Goal: Register for event/course

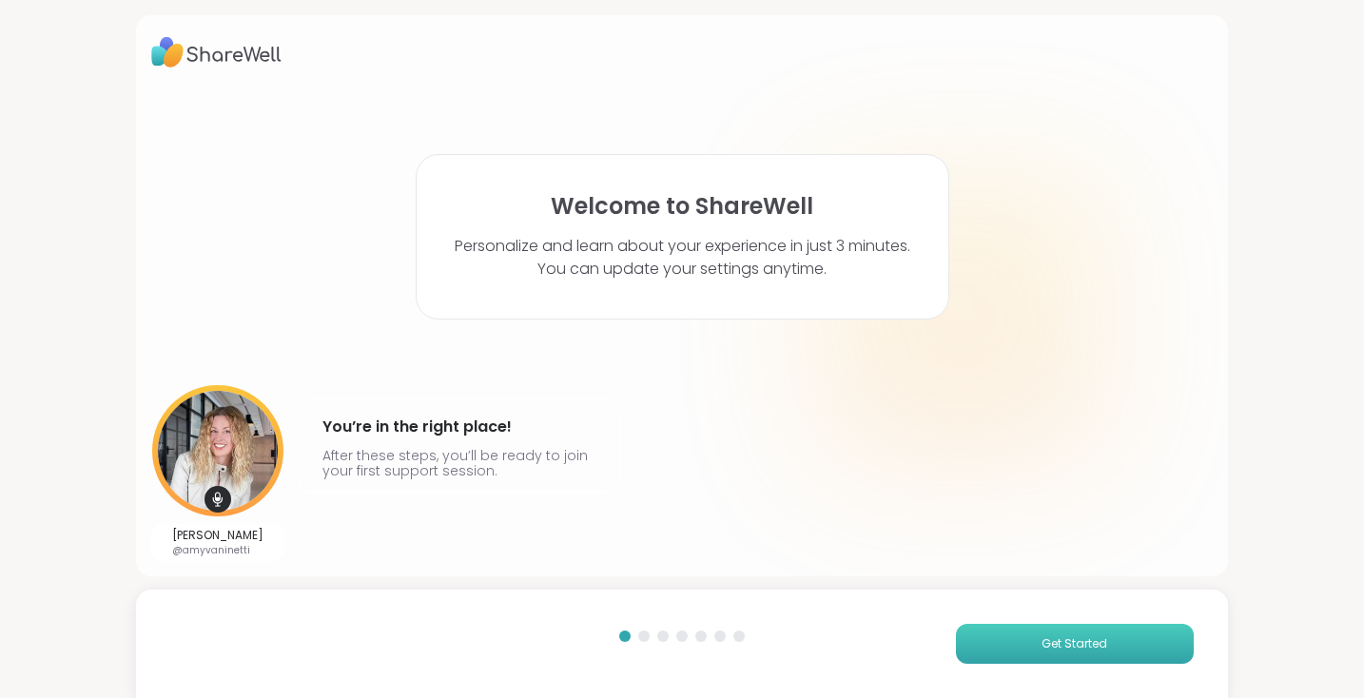
click at [1007, 638] on button "Get Started" at bounding box center [1075, 644] width 238 height 40
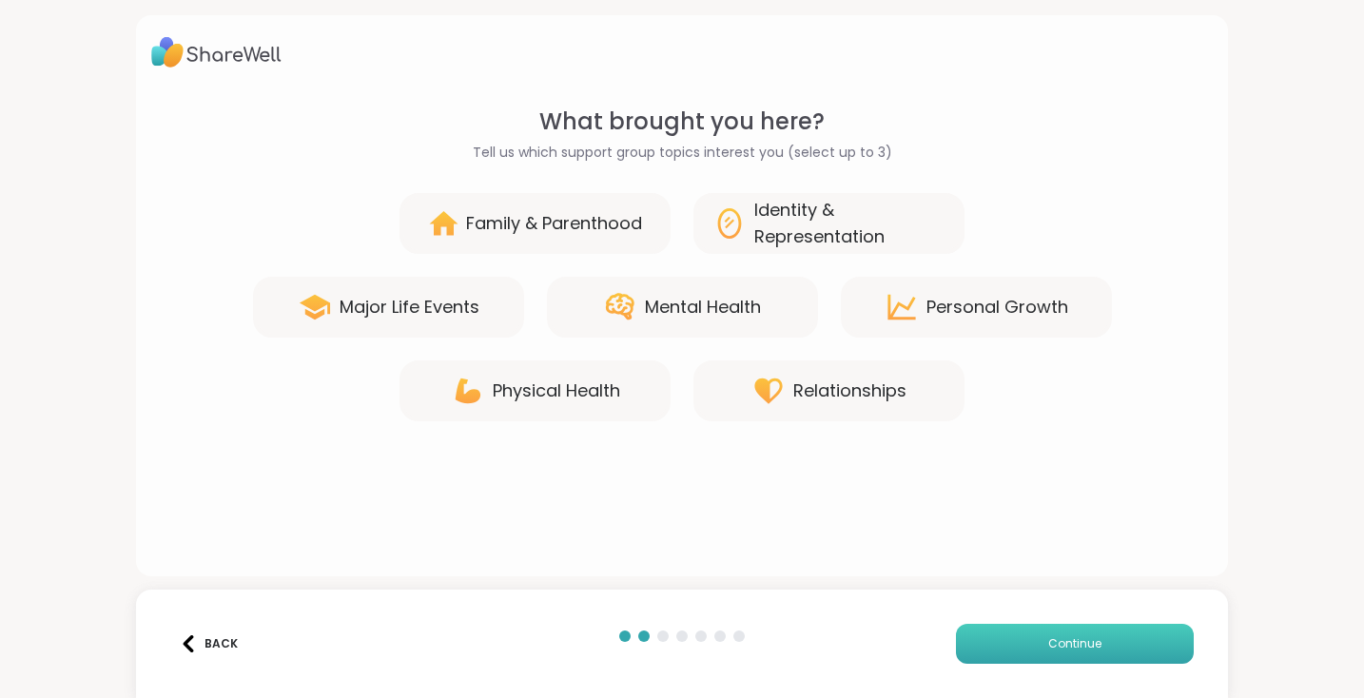
click at [1007, 638] on button "Continue" at bounding box center [1075, 644] width 238 height 40
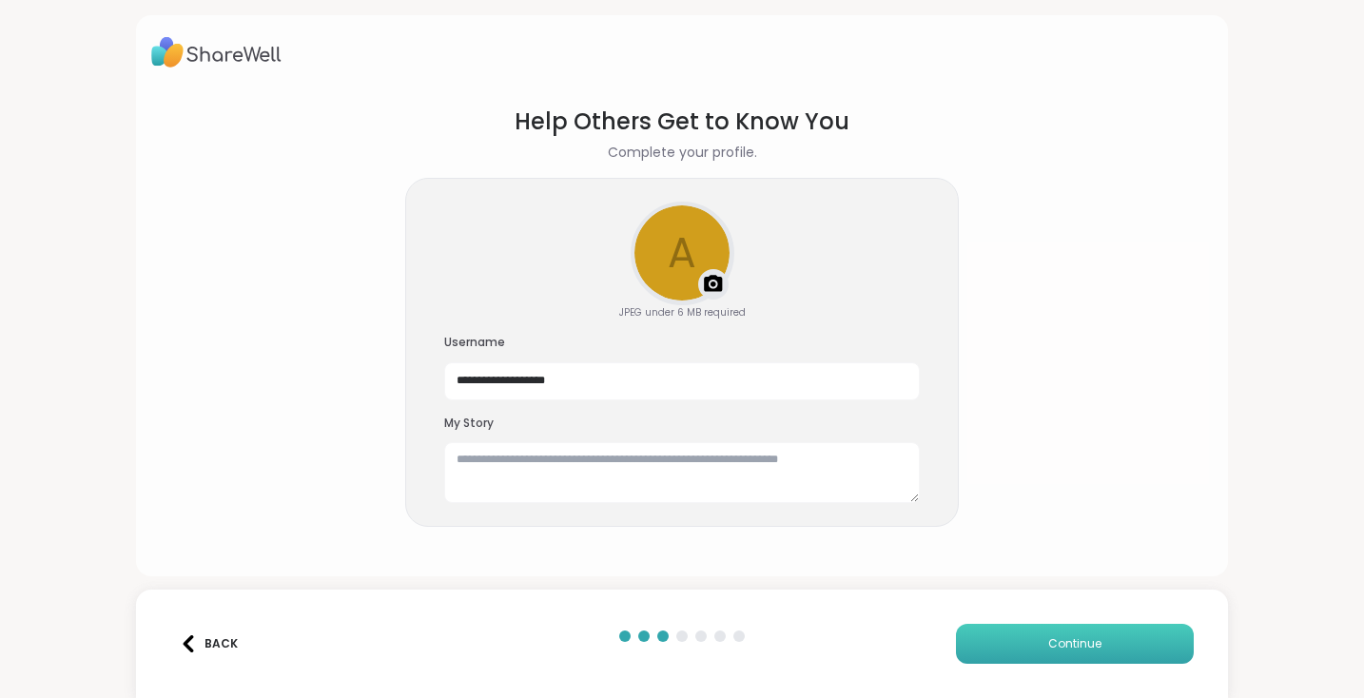
click at [1007, 638] on button "Continue" at bounding box center [1075, 644] width 238 height 40
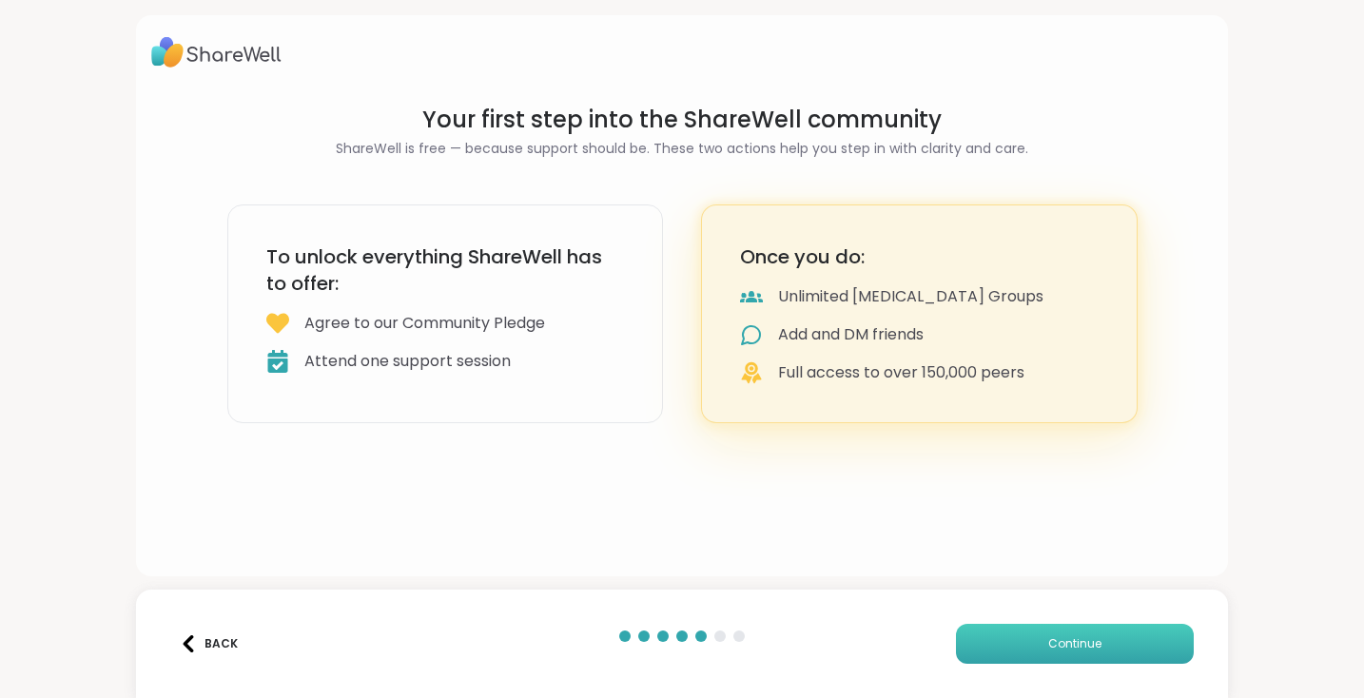
click at [1007, 638] on button "Continue" at bounding box center [1075, 644] width 238 height 40
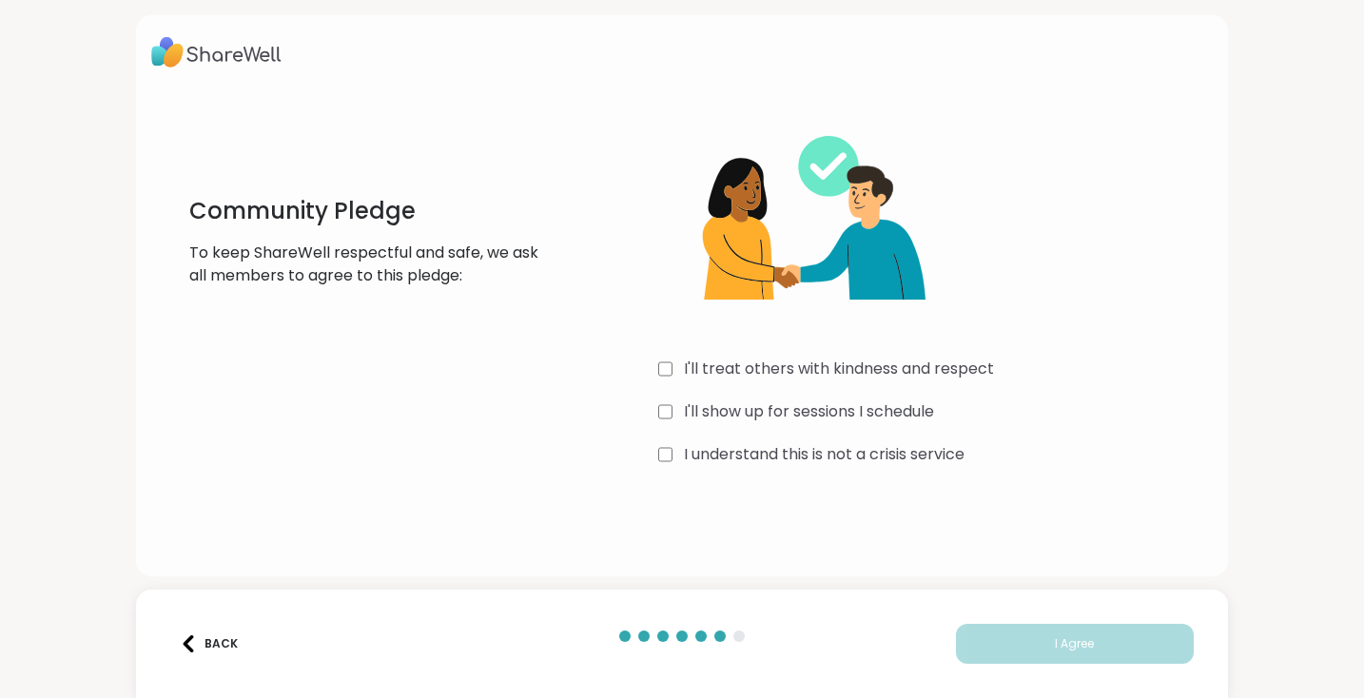
click at [1002, 494] on div "Community Pledge To keep ShareWell respectful and safe, we ask all members to a…" at bounding box center [682, 349] width 1364 height 698
click at [1070, 643] on span "I Agree" at bounding box center [1074, 643] width 39 height 17
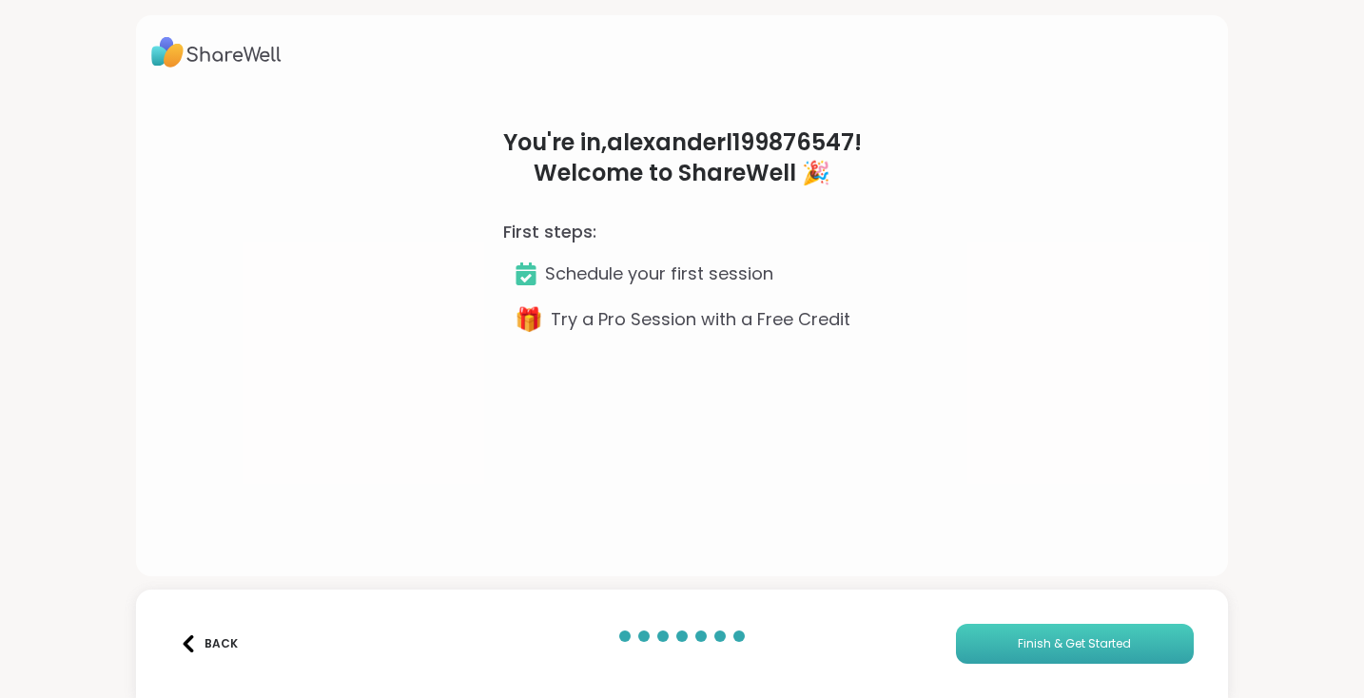
click at [1070, 643] on span "Finish & Get Started" at bounding box center [1074, 643] width 113 height 17
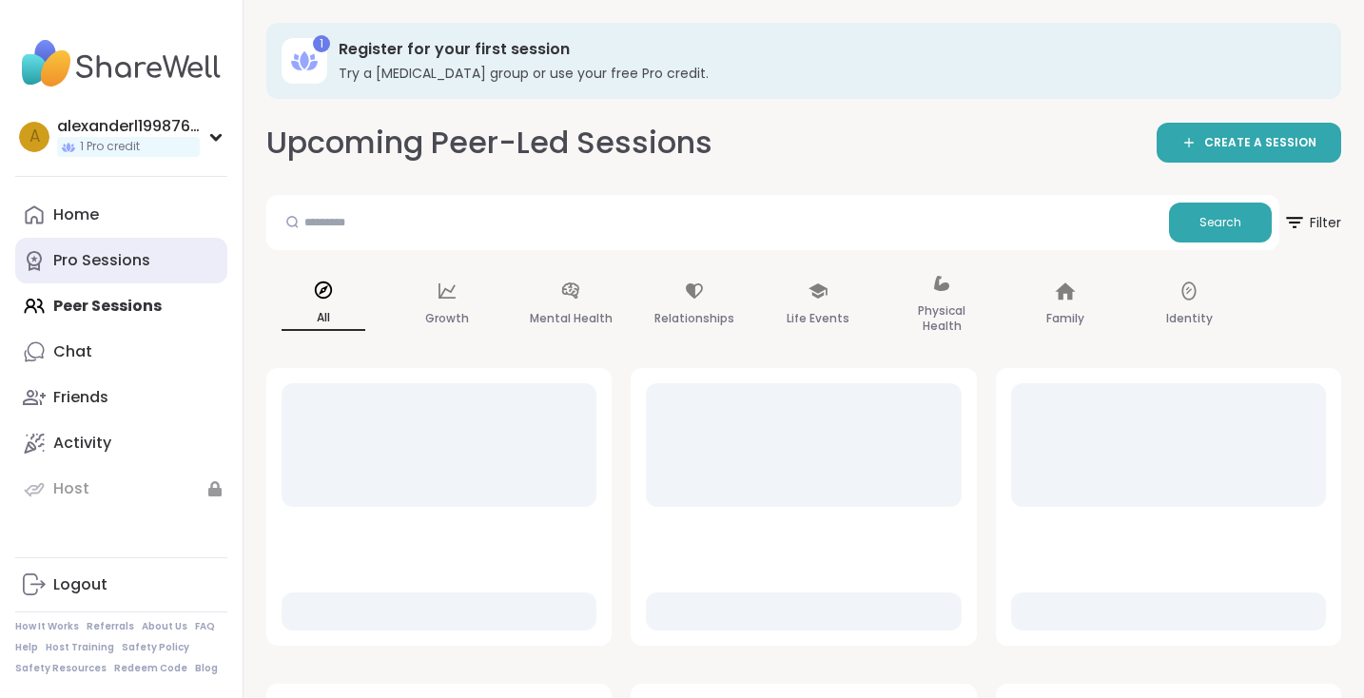
click at [151, 258] on link "Pro Sessions" at bounding box center [121, 261] width 212 height 46
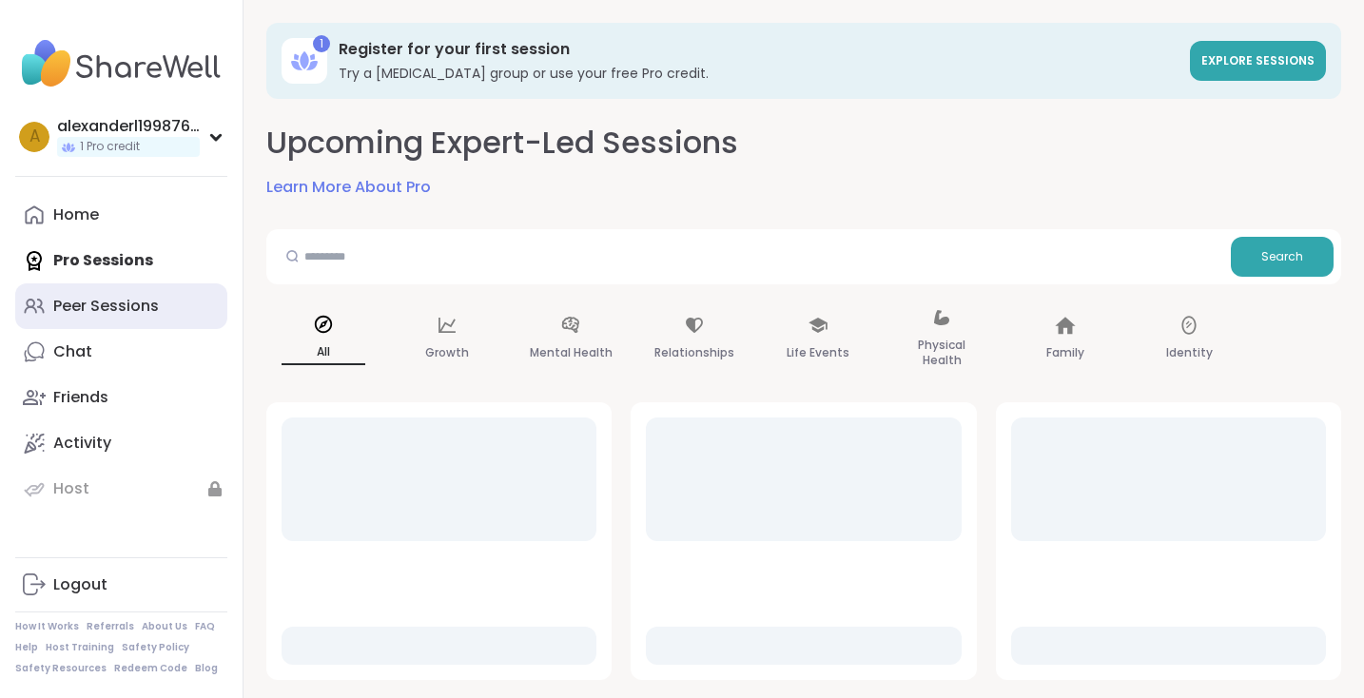
click at [150, 304] on div "Peer Sessions" at bounding box center [106, 306] width 106 height 21
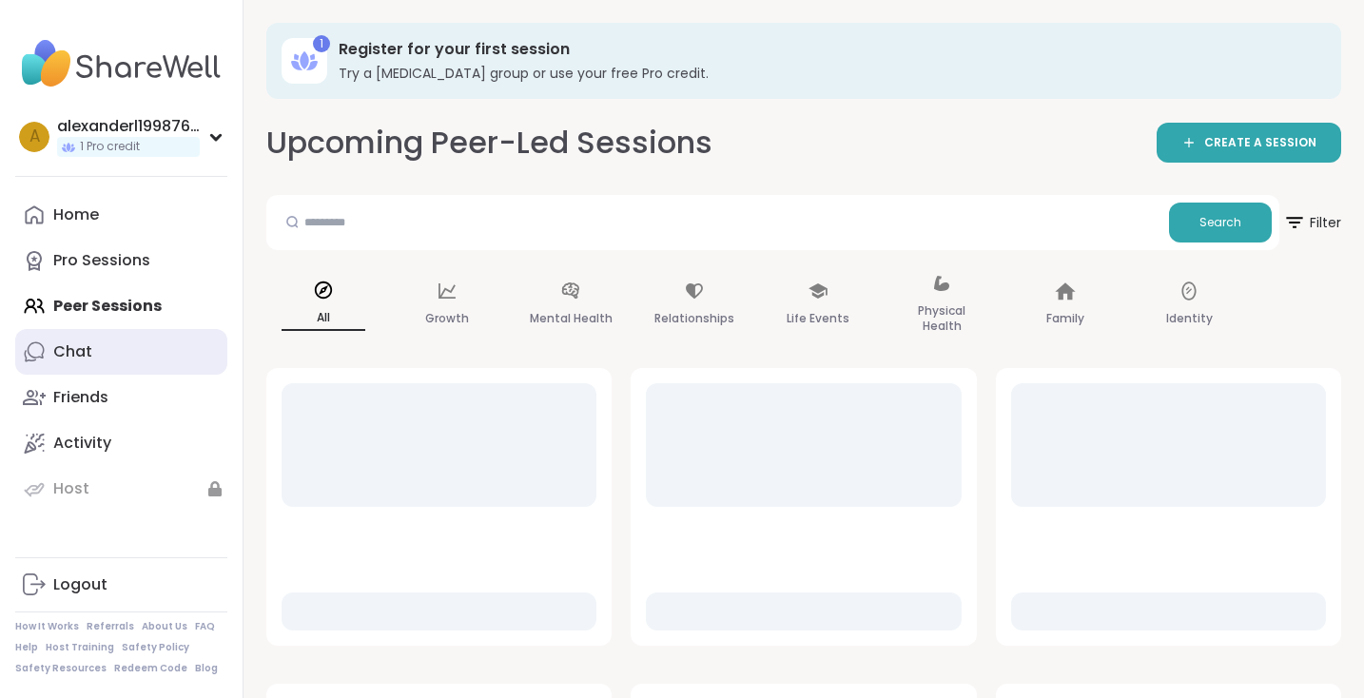
click at [149, 334] on link "Chat" at bounding box center [121, 352] width 212 height 46
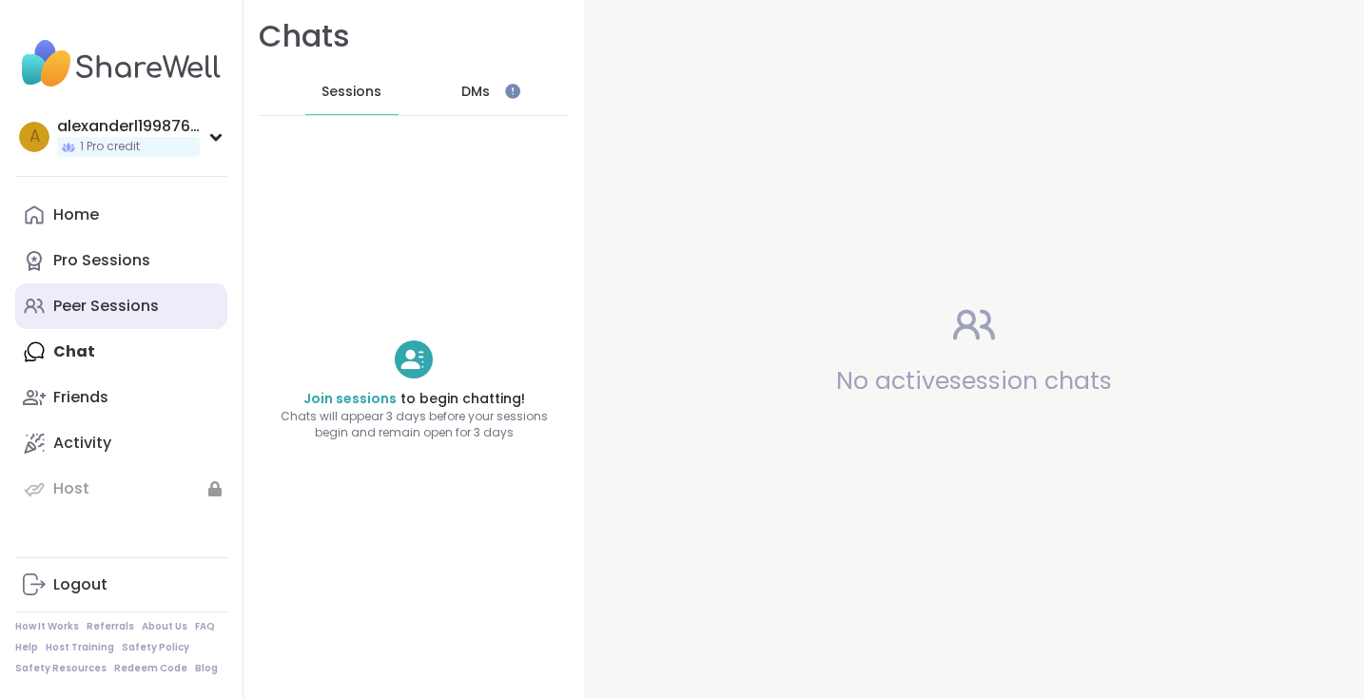
click at [159, 303] on link "Peer Sessions" at bounding box center [121, 306] width 212 height 46
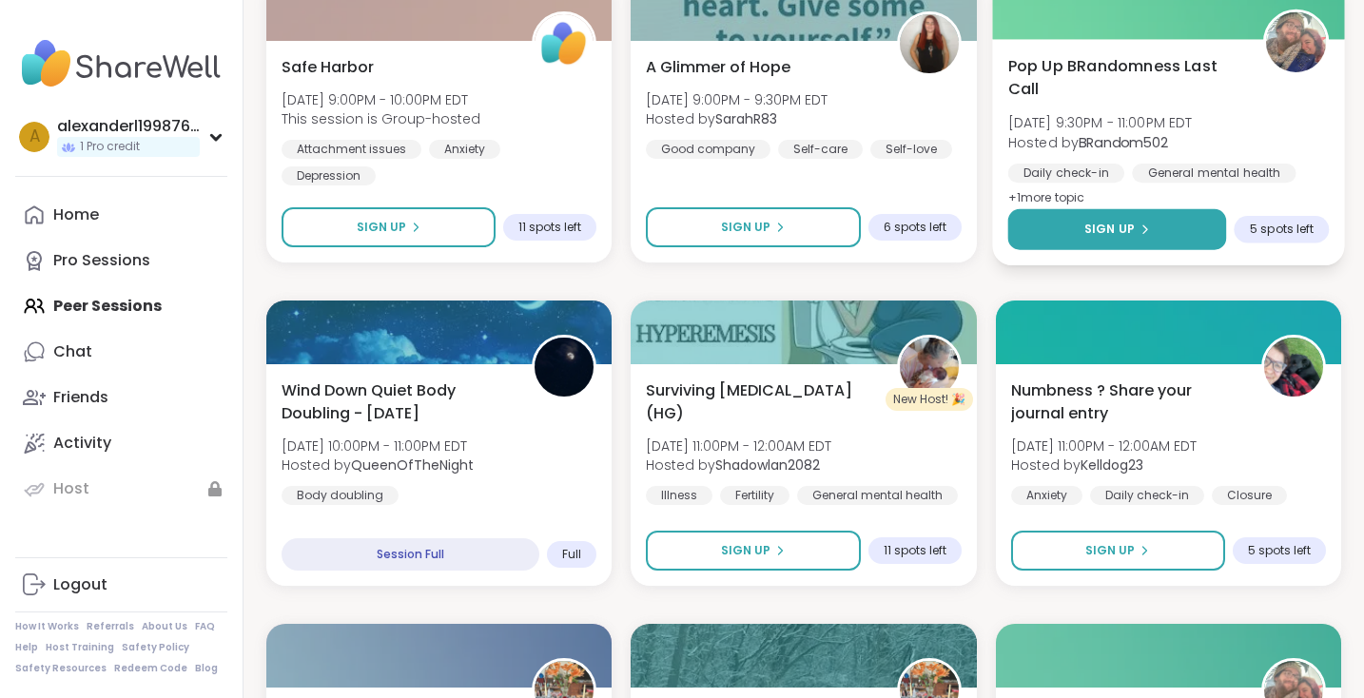
scroll to position [2677, 0]
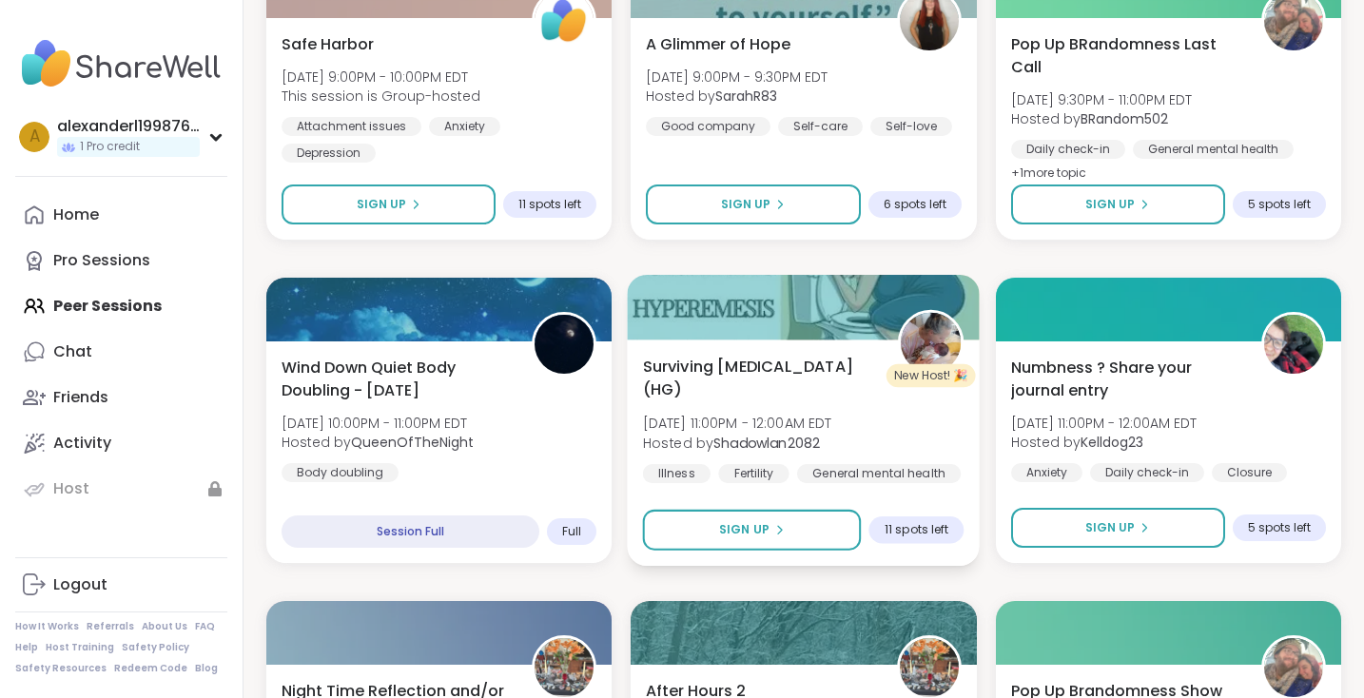
click at [912, 385] on div "New Host! 🎉" at bounding box center [930, 375] width 89 height 23
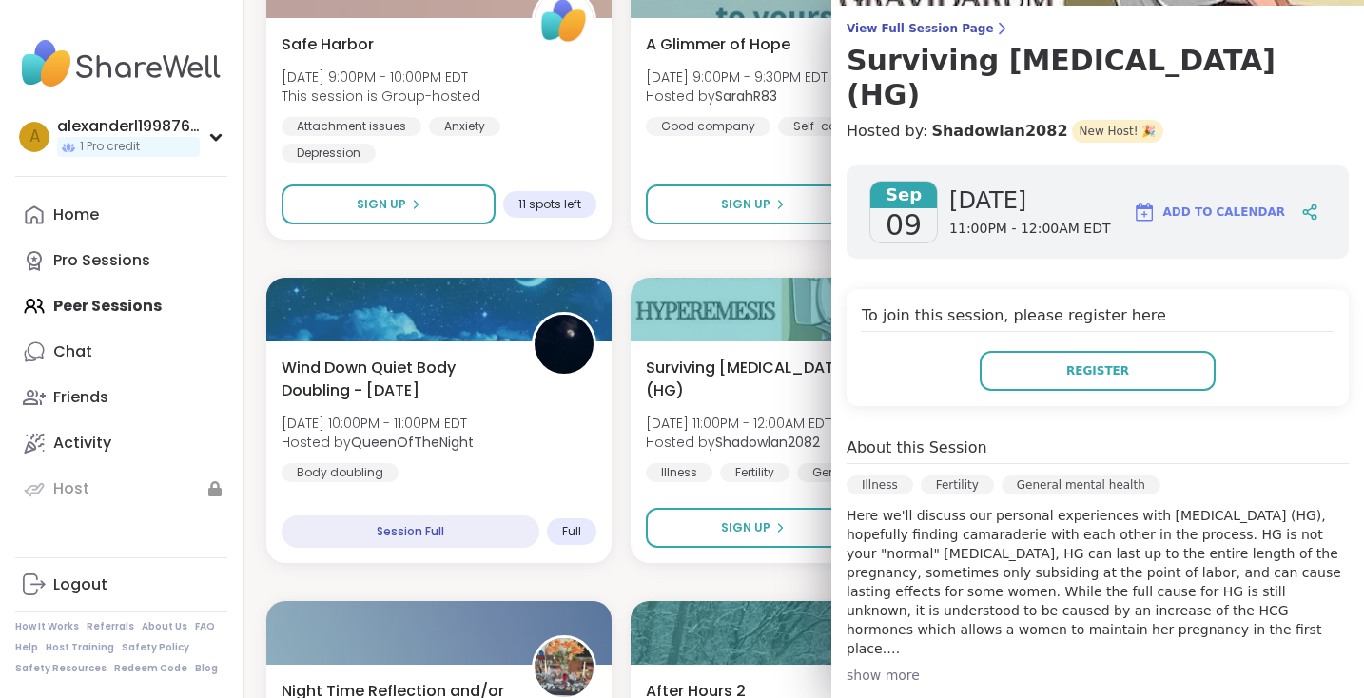
scroll to position [150, 0]
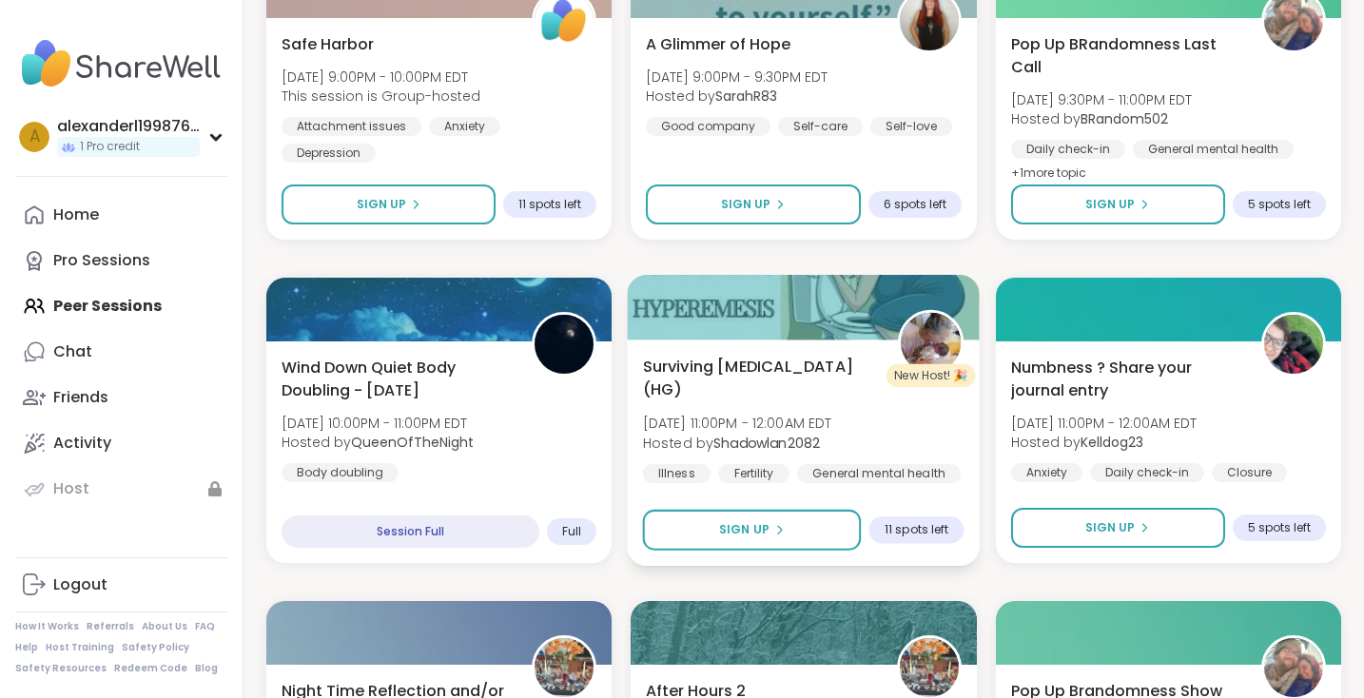
click at [636, 380] on div "Surviving Hyperemesis Gravidarum (HG) Tue, Sep 09 | 11:00PM - 12:00AM EDT Hoste…" at bounding box center [804, 453] width 353 height 226
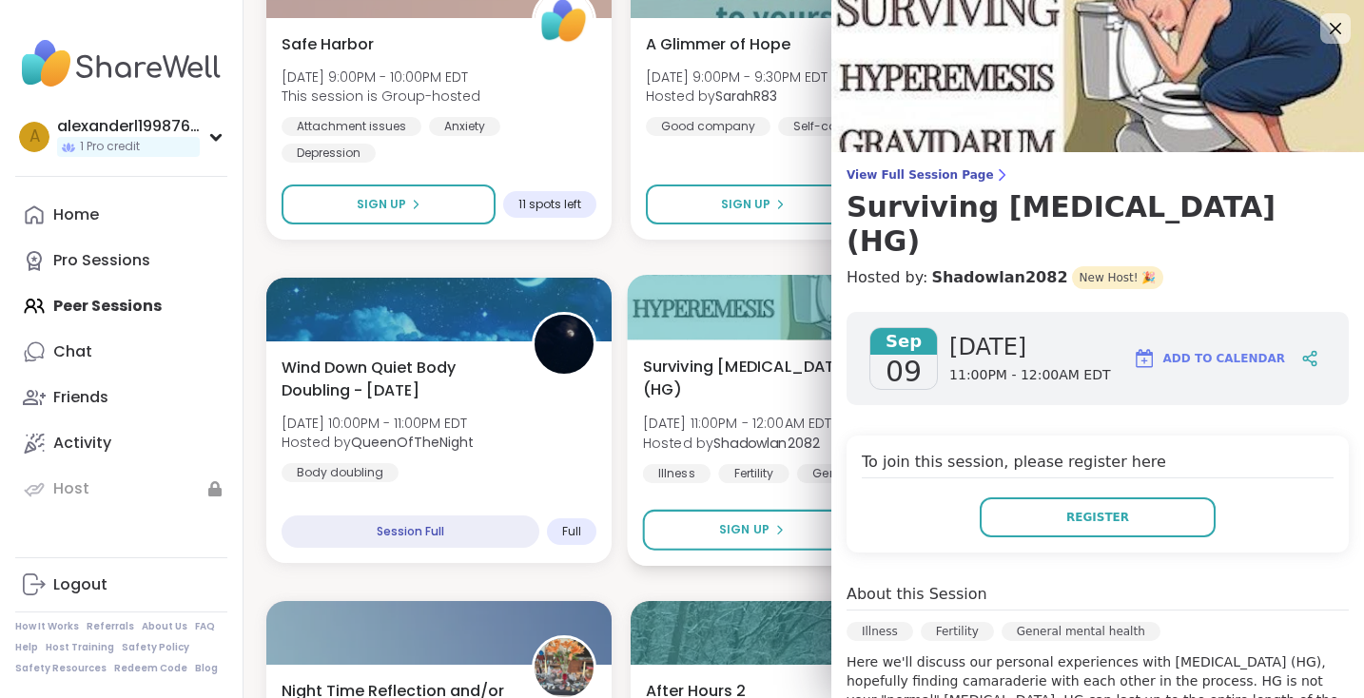
click at [708, 367] on span "Surviving [MEDICAL_DATA] (HG)" at bounding box center [760, 378] width 234 height 47
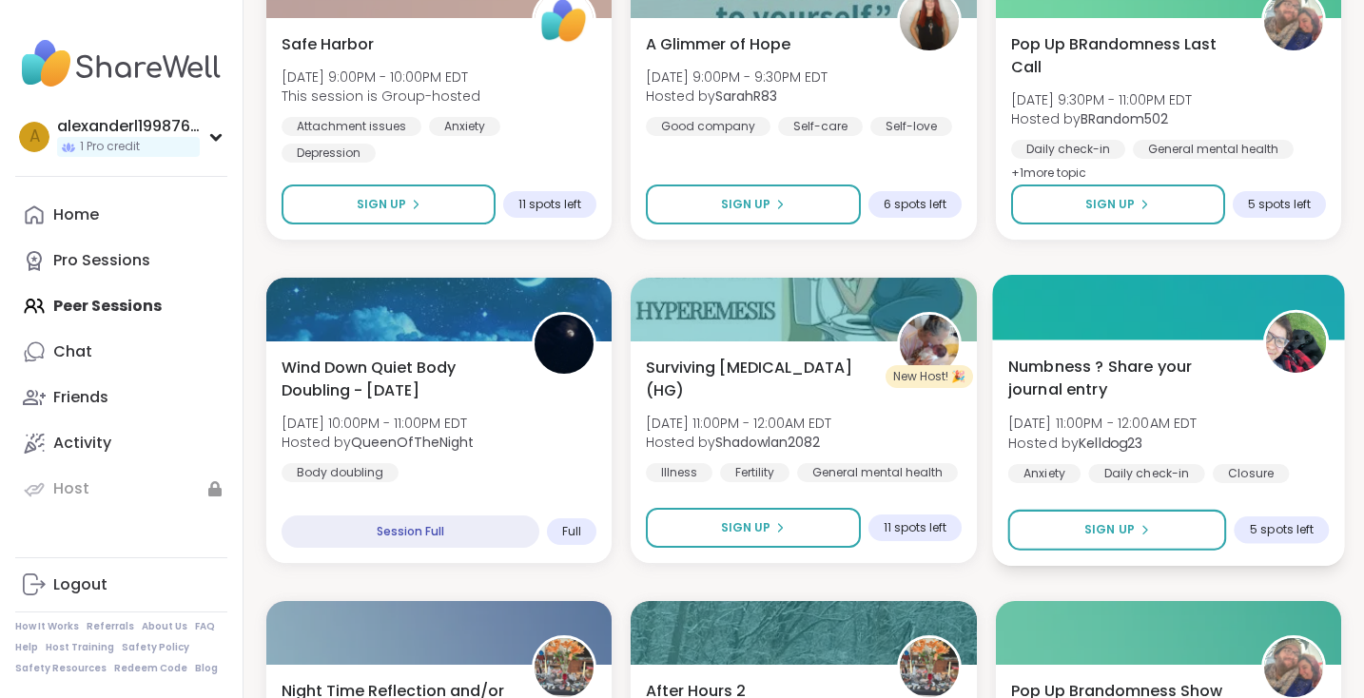
click at [1123, 392] on span "Numbness ? Share your journal entry" at bounding box center [1124, 378] width 234 height 47
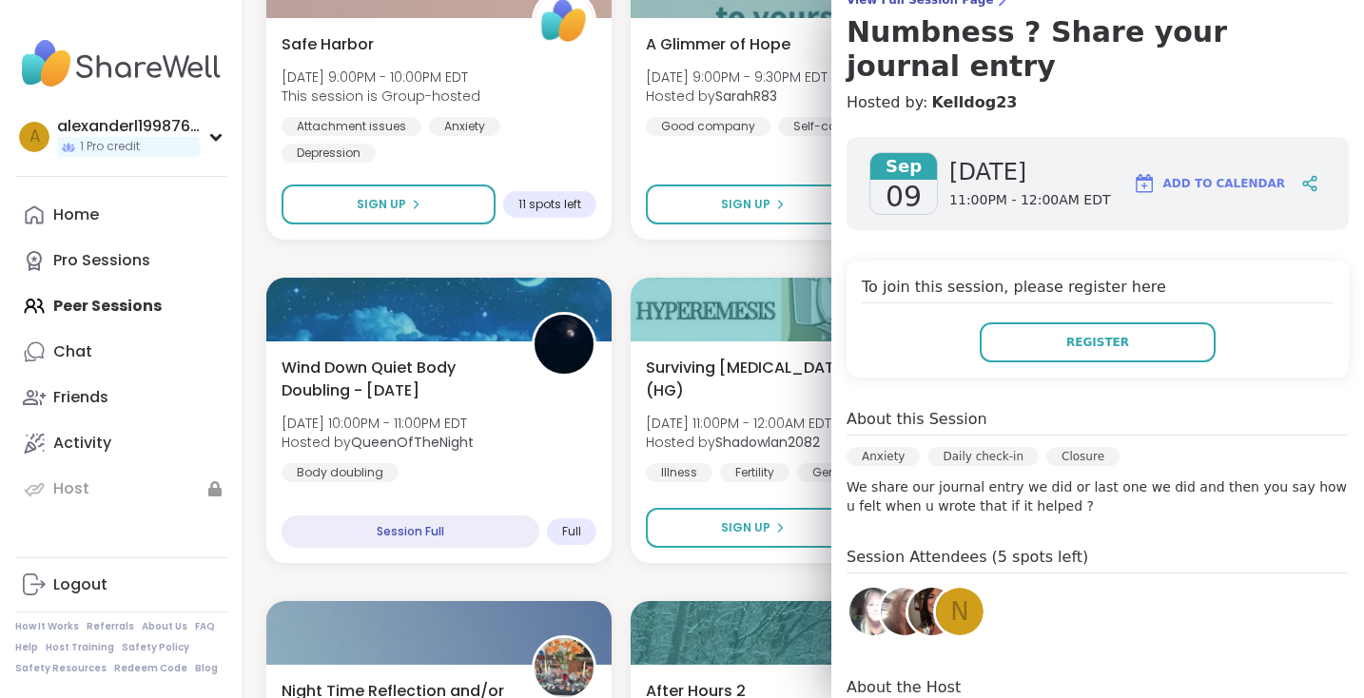
scroll to position [333, 0]
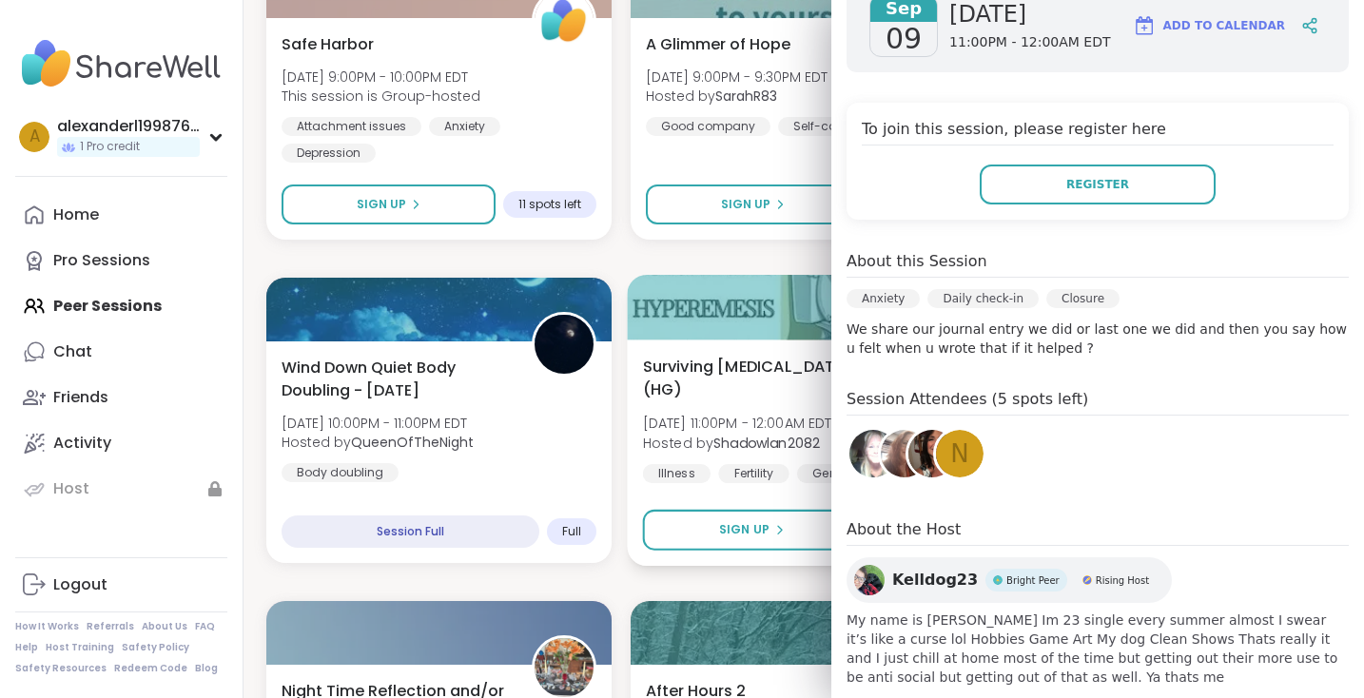
click at [757, 362] on span "Surviving [MEDICAL_DATA] (HG)" at bounding box center [760, 378] width 234 height 47
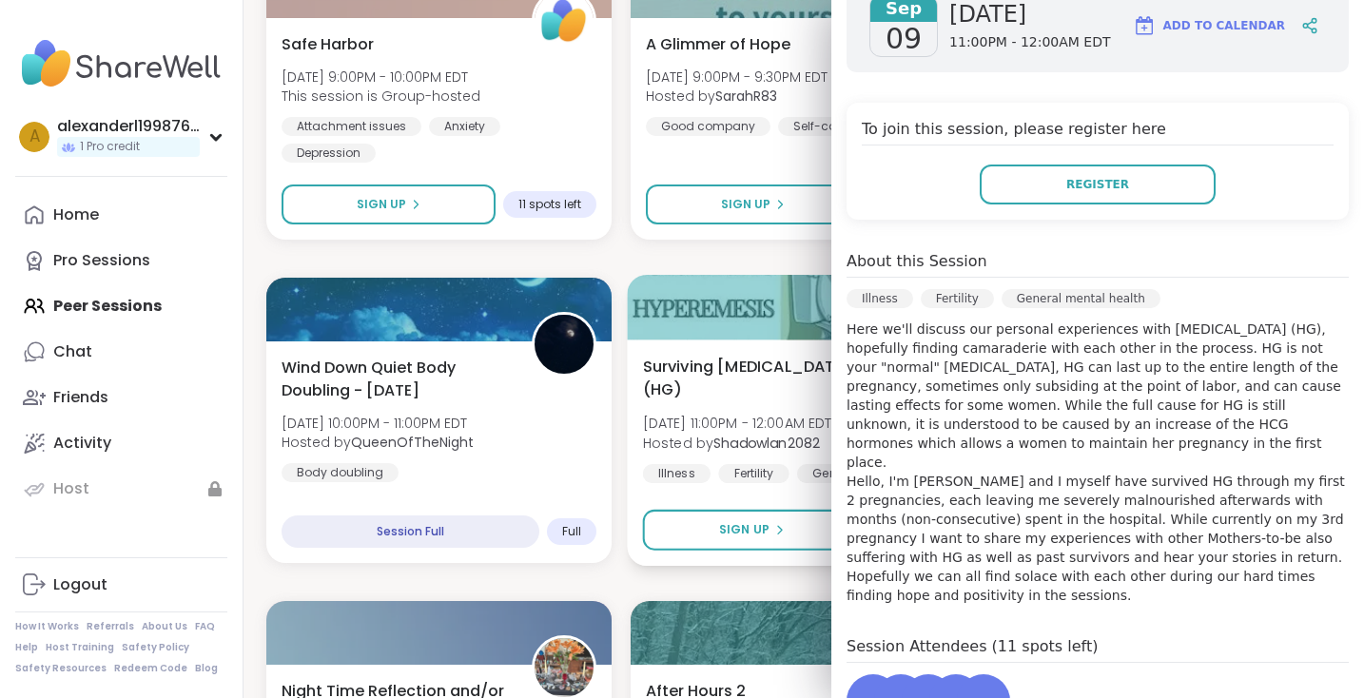
scroll to position [367, 0]
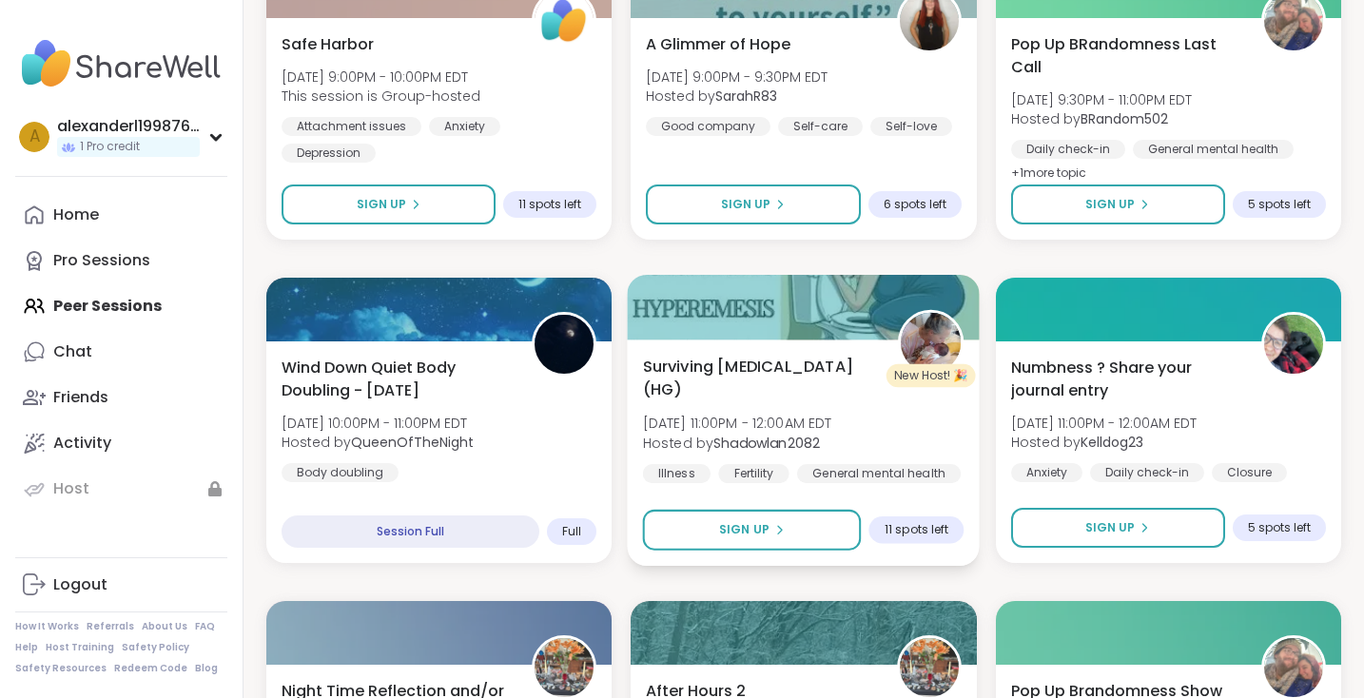
click at [734, 371] on span "Surviving [MEDICAL_DATA] (HG)" at bounding box center [760, 378] width 234 height 47
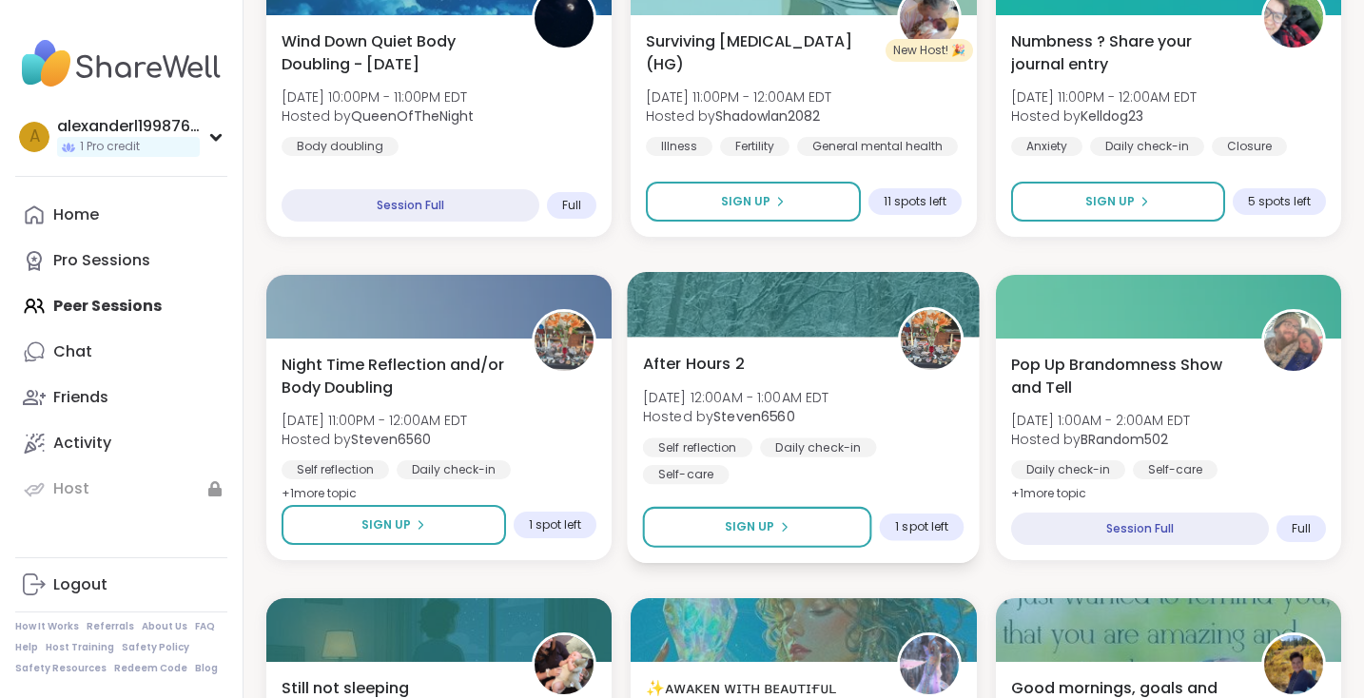
scroll to position [3015, 0]
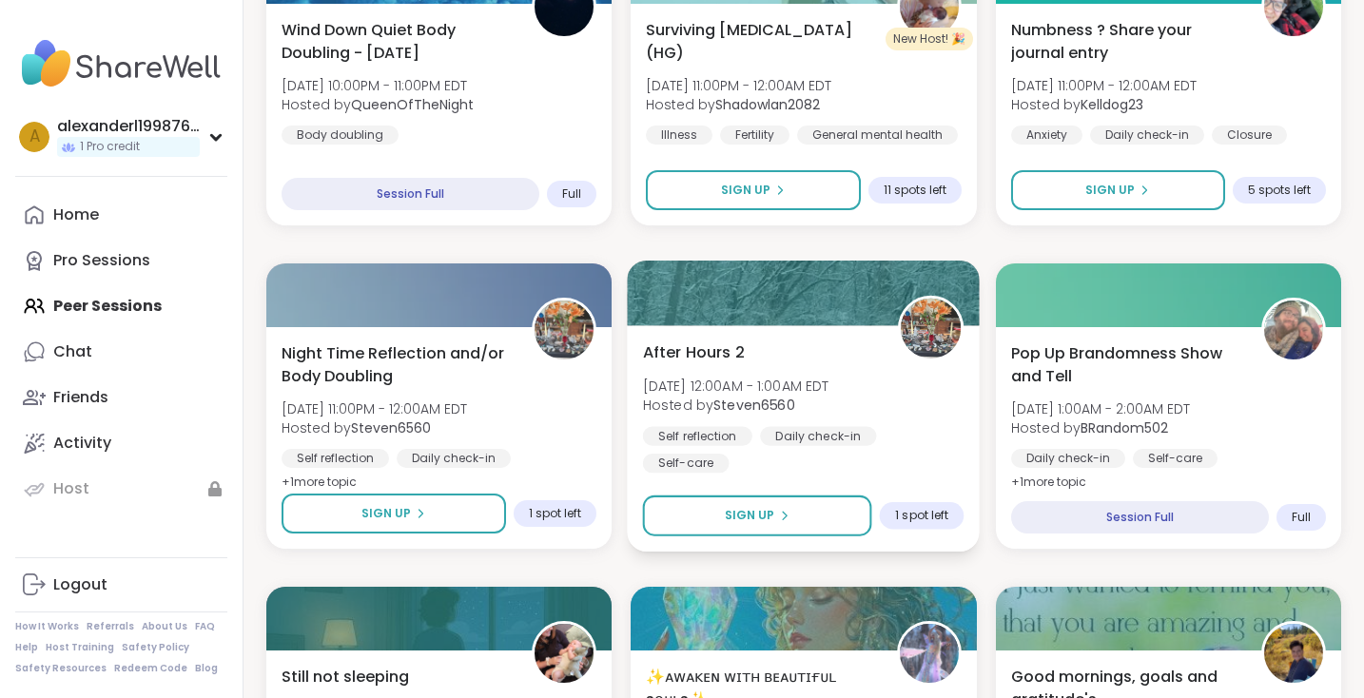
click at [722, 436] on div "Self reflection" at bounding box center [697, 435] width 109 height 19
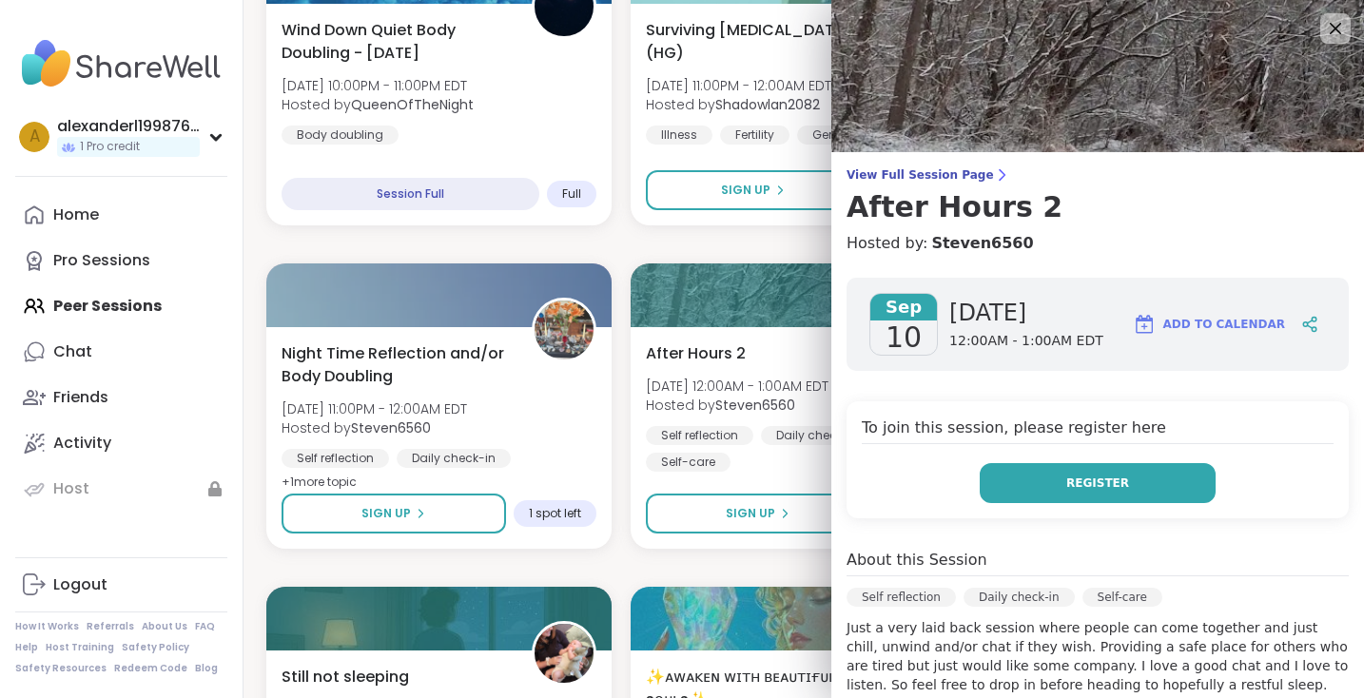
click at [1051, 466] on button "Register" at bounding box center [1098, 483] width 236 height 40
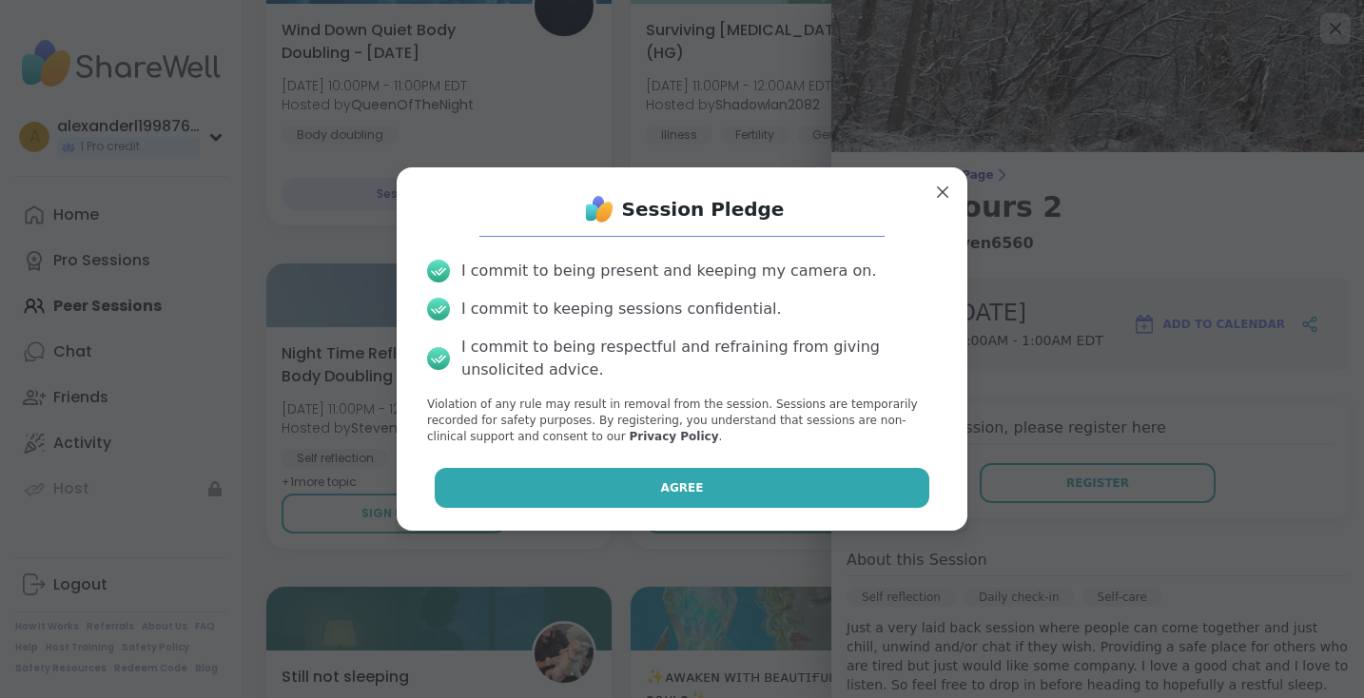
click at [852, 489] on button "Agree" at bounding box center [682, 488] width 495 height 40
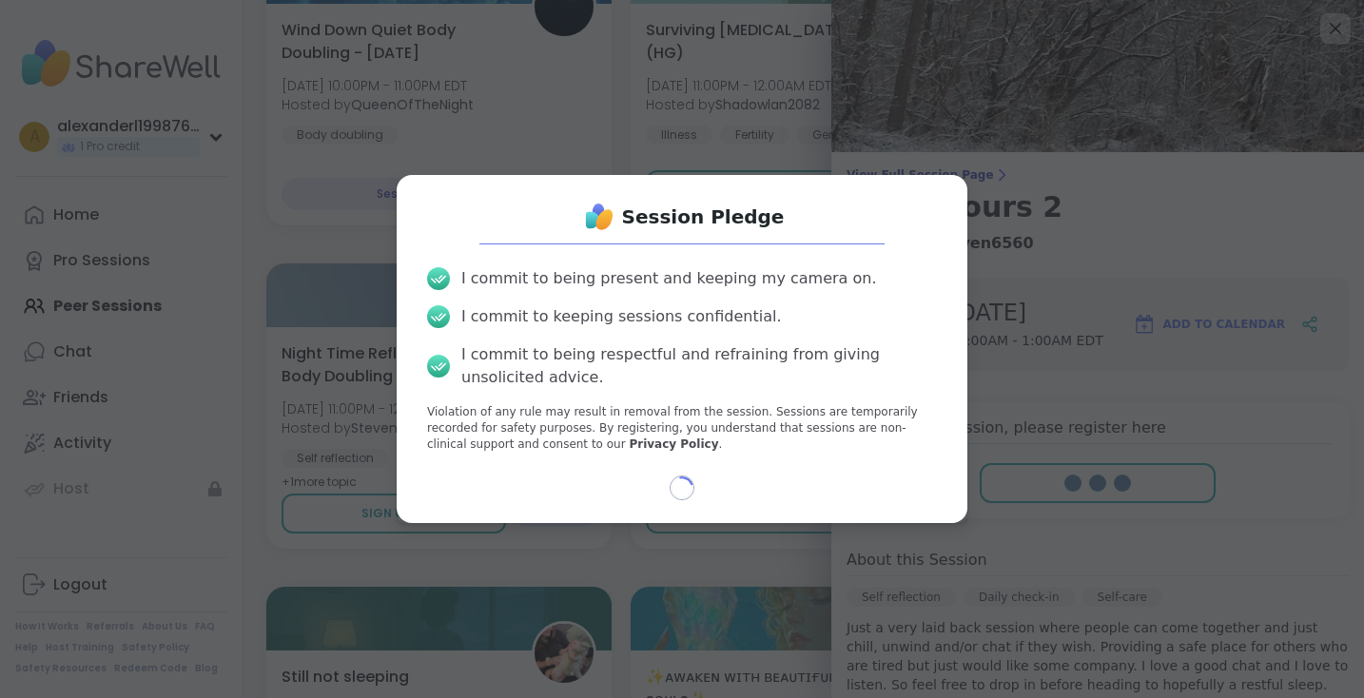
select select "**"
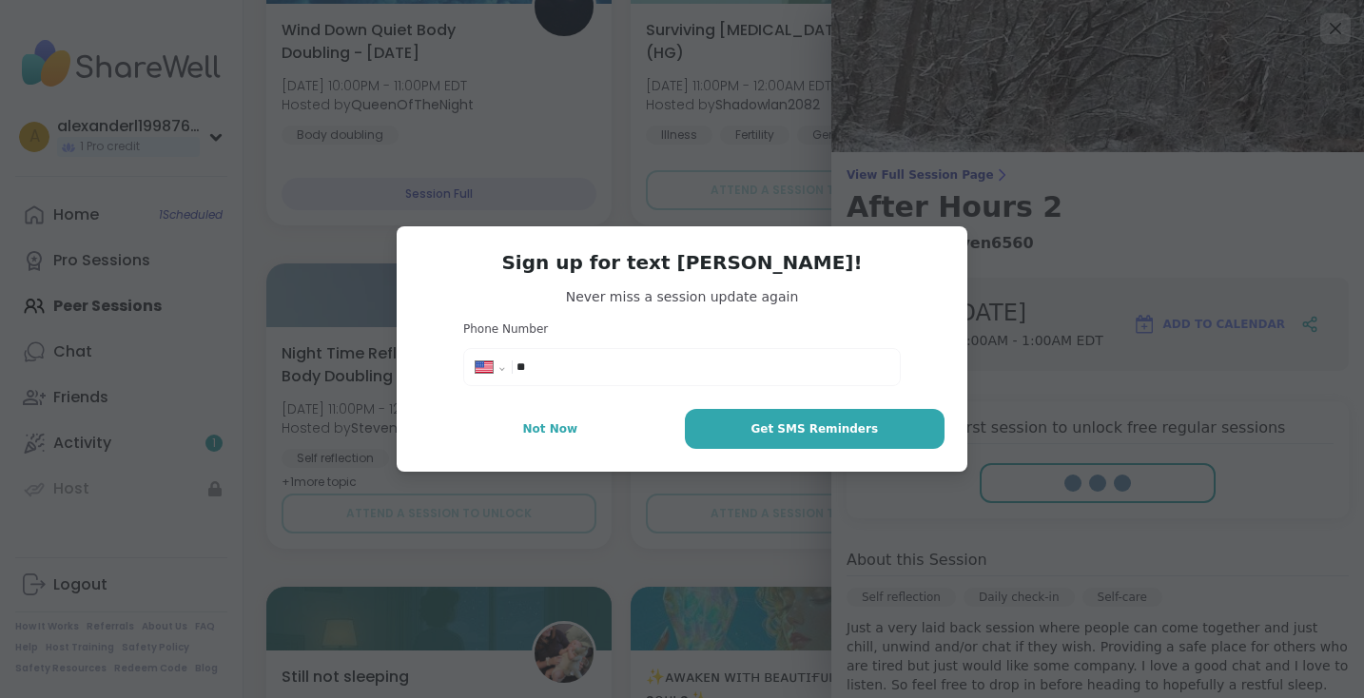
click at [1063, 359] on div "**********" at bounding box center [681, 349] width 1341 height 698
click at [646, 424] on button "Not Now" at bounding box center [550, 429] width 262 height 40
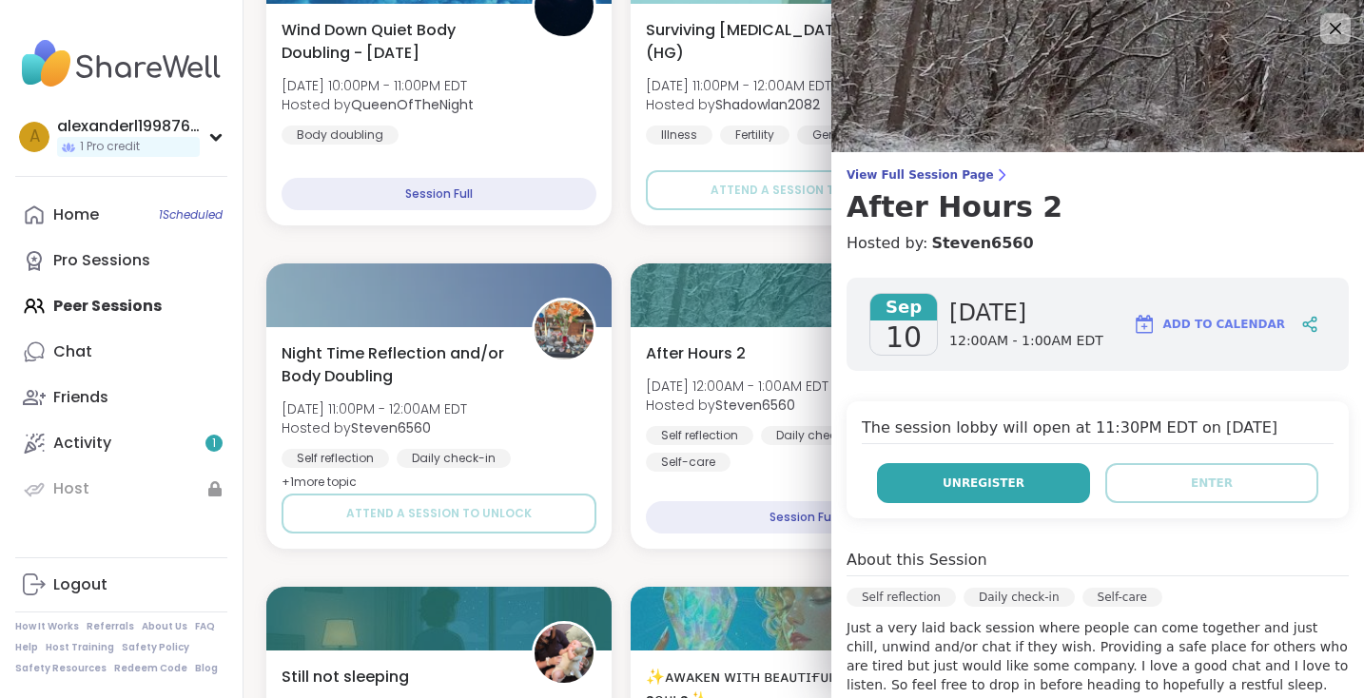
click at [959, 501] on button "Unregister" at bounding box center [983, 483] width 213 height 40
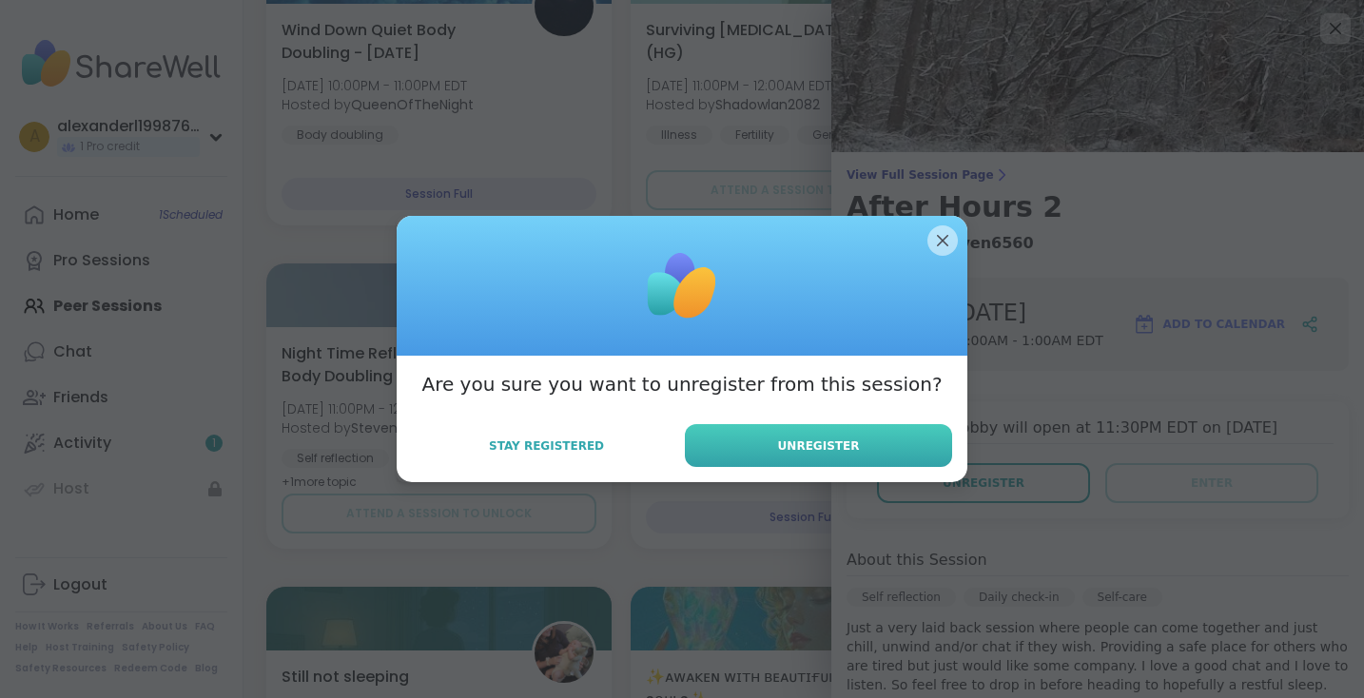
click at [862, 448] on button "Unregister" at bounding box center [818, 445] width 267 height 43
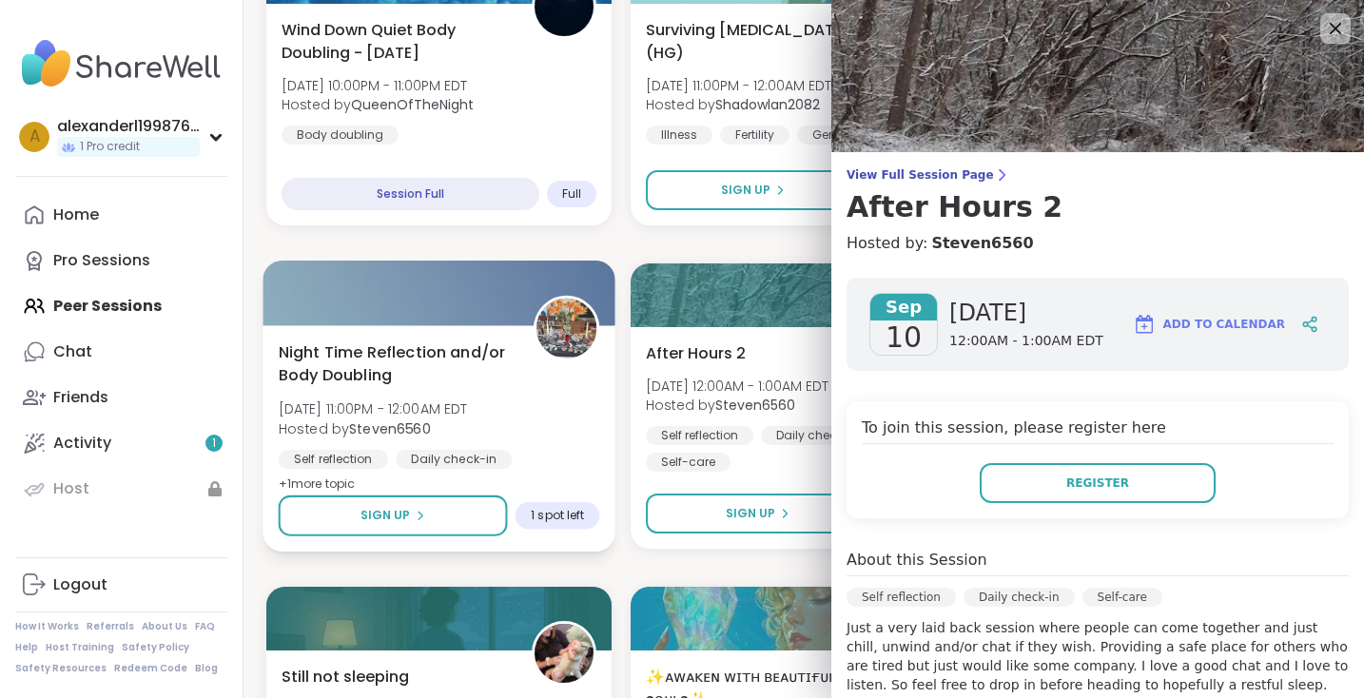
click at [384, 403] on span "Tue, Sep 09 | 11:00PM - 12:00AM EDT" at bounding box center [373, 408] width 189 height 19
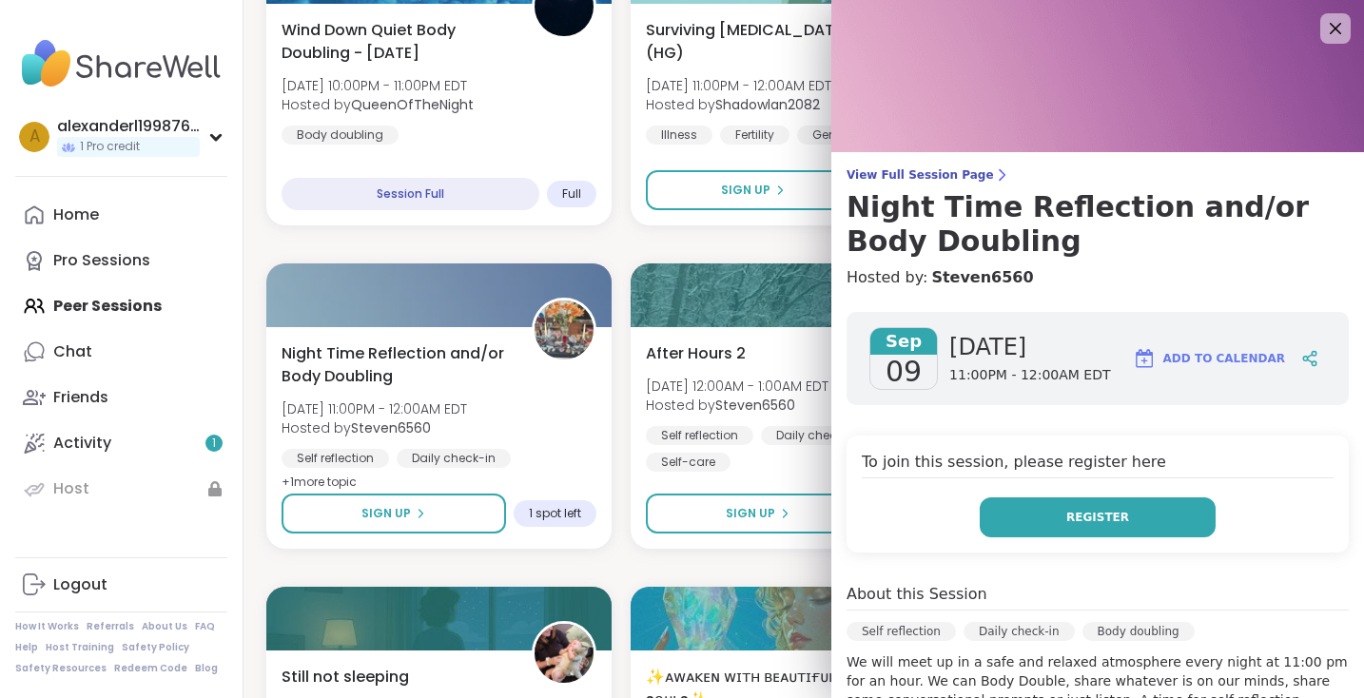
click at [1036, 504] on button "Register" at bounding box center [1098, 517] width 236 height 40
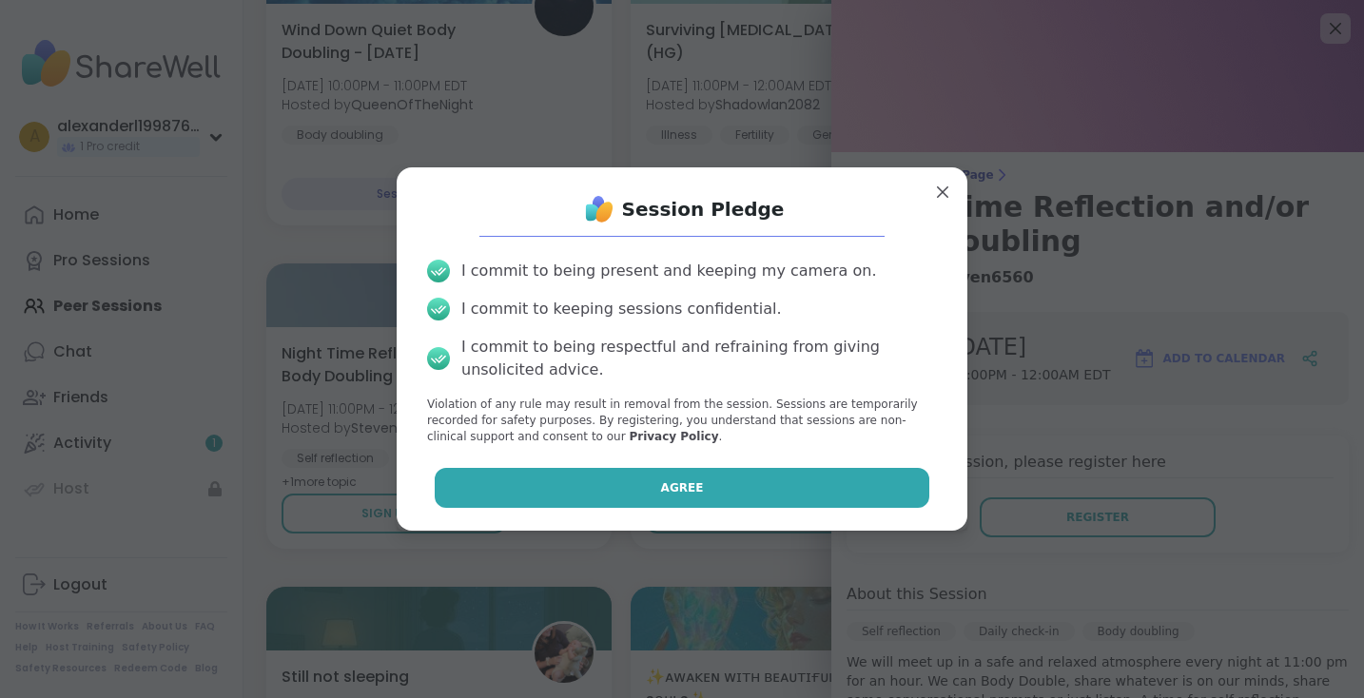
click at [886, 474] on button "Agree" at bounding box center [682, 488] width 495 height 40
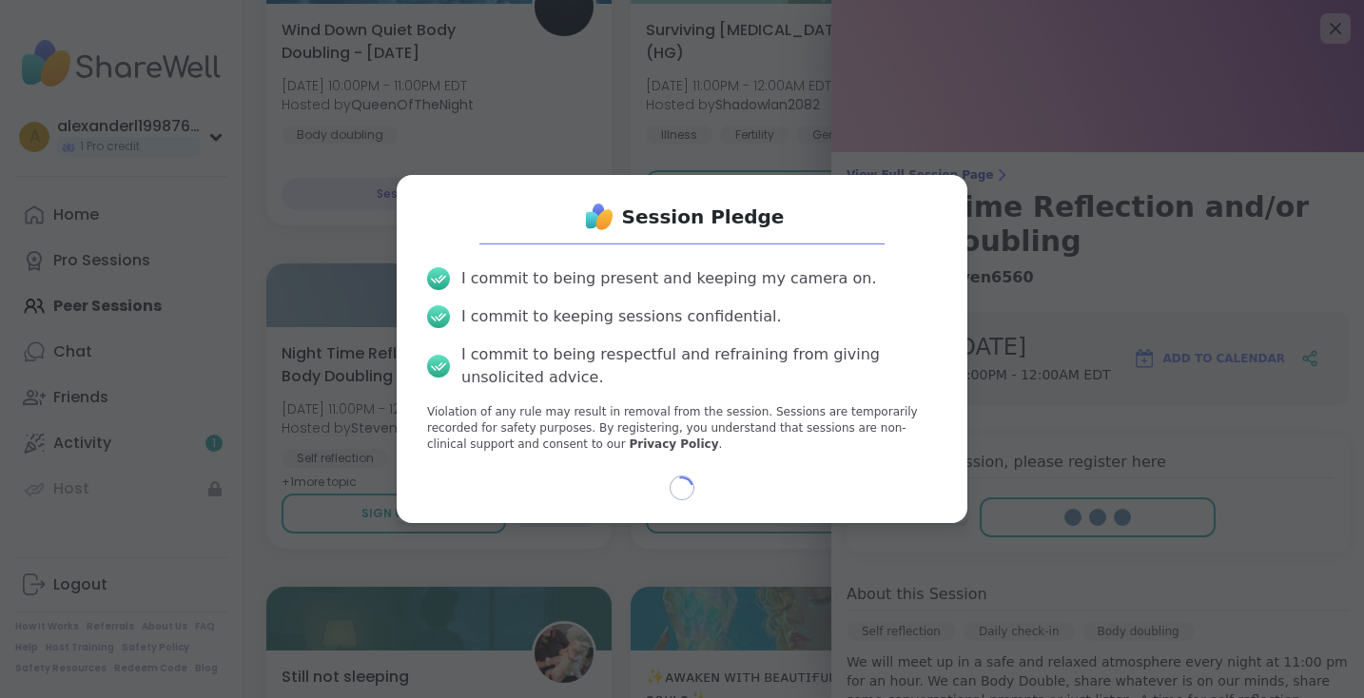
select select "**"
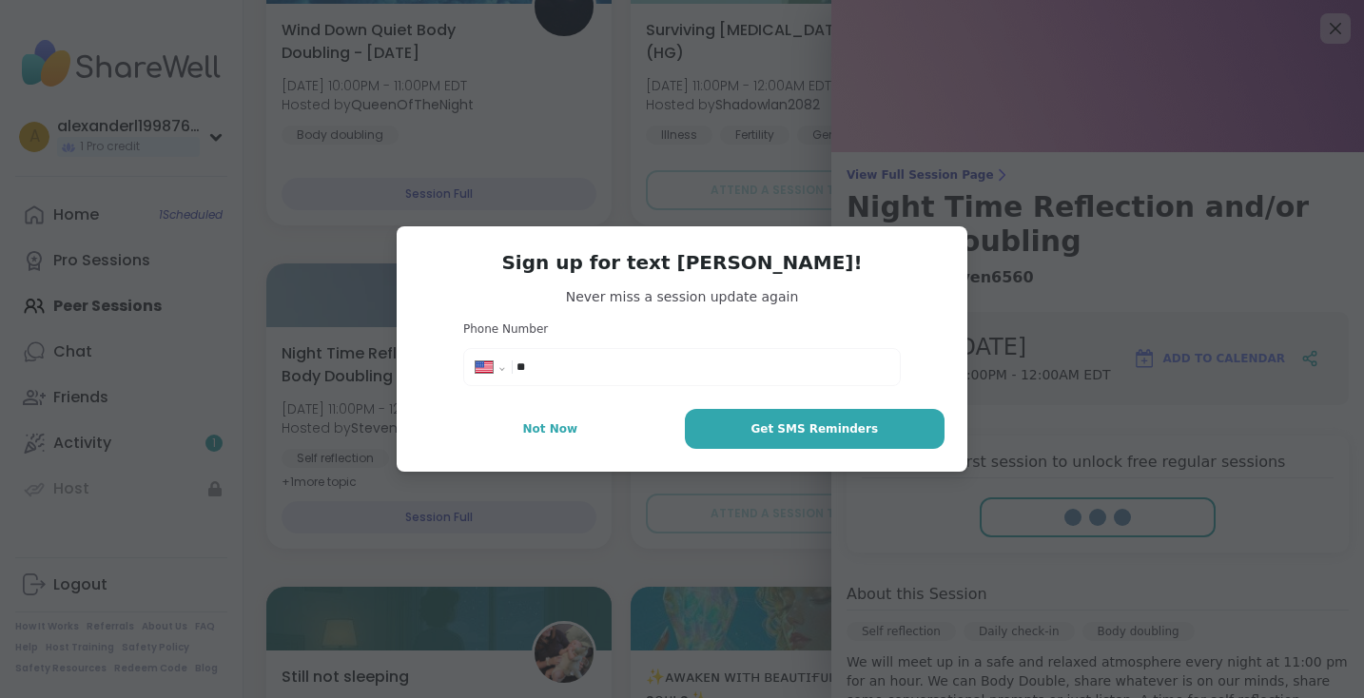
click at [752, 347] on div "**********" at bounding box center [681, 354] width 437 height 66
click at [743, 365] on input "**" at bounding box center [702, 367] width 372 height 19
type input "**********"
click at [775, 438] on button "Get SMS Reminders" at bounding box center [815, 429] width 260 height 40
type textarea "*"
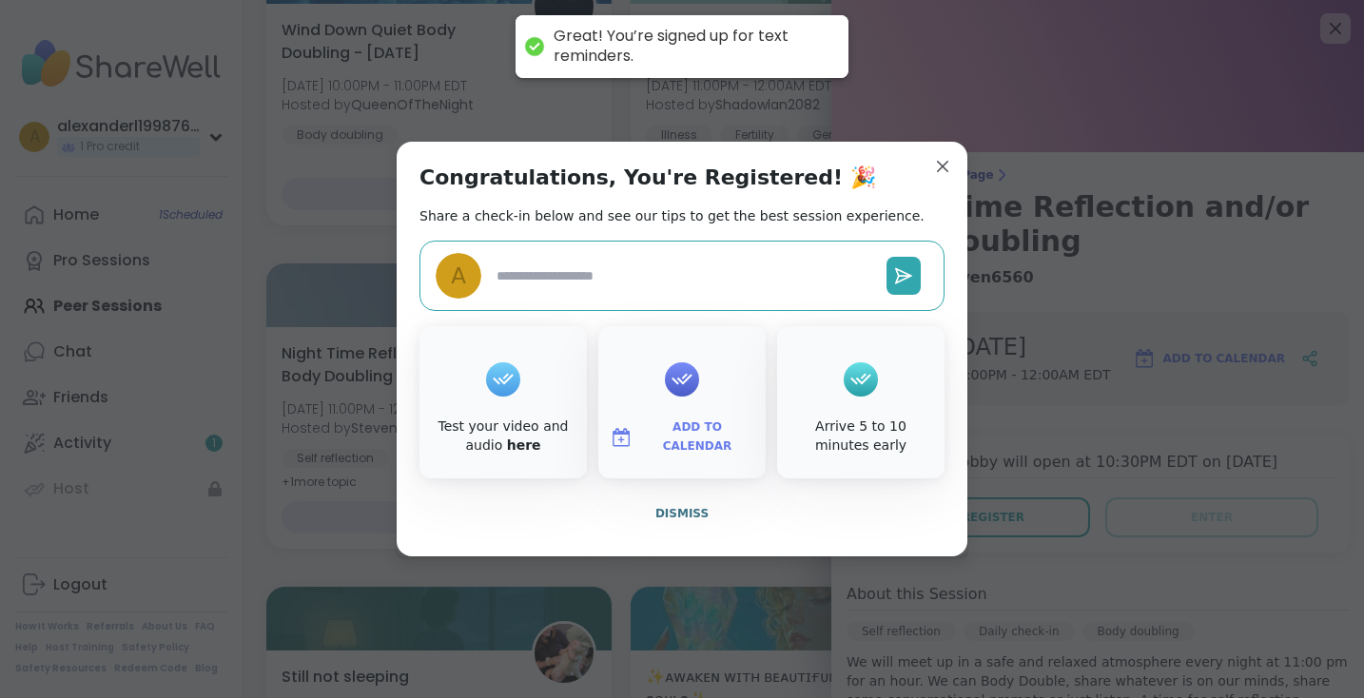
click at [686, 391] on icon at bounding box center [682, 378] width 30 height 29
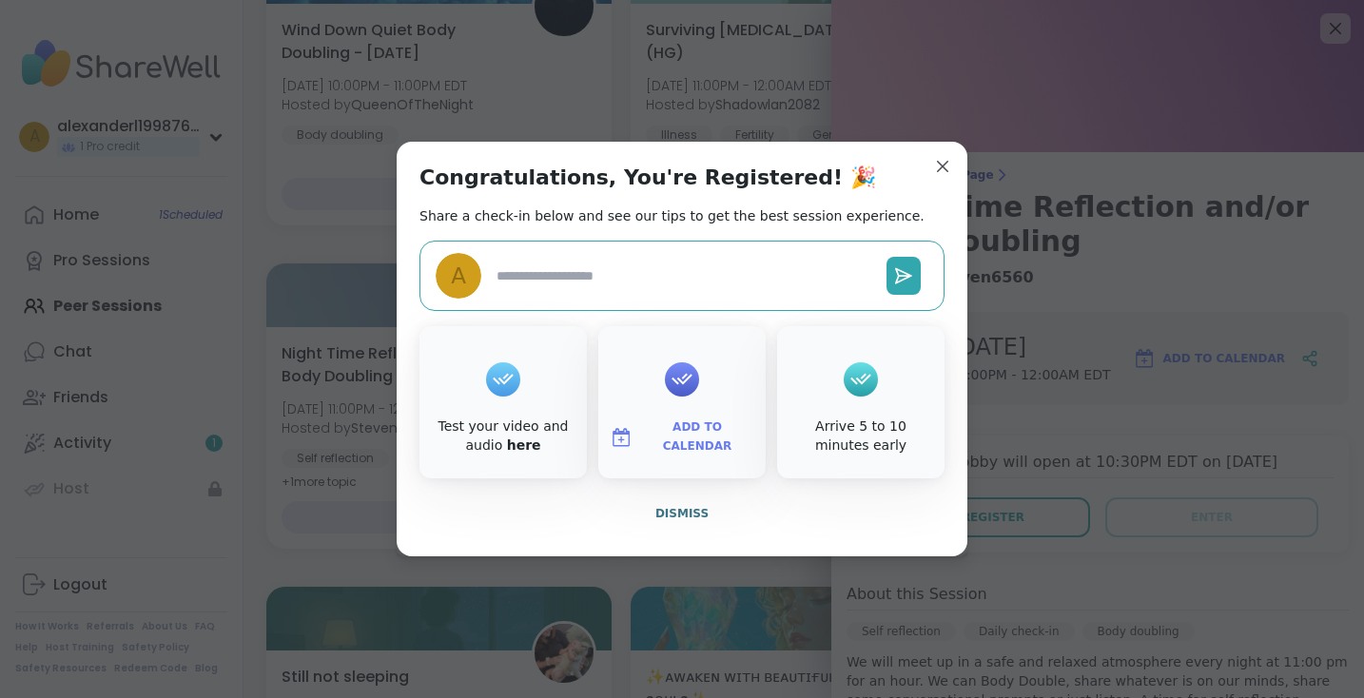
click at [684, 432] on span "Add to Calendar" at bounding box center [697, 436] width 114 height 37
click at [722, 255] on button "Google Calendar" at bounding box center [682, 265] width 145 height 42
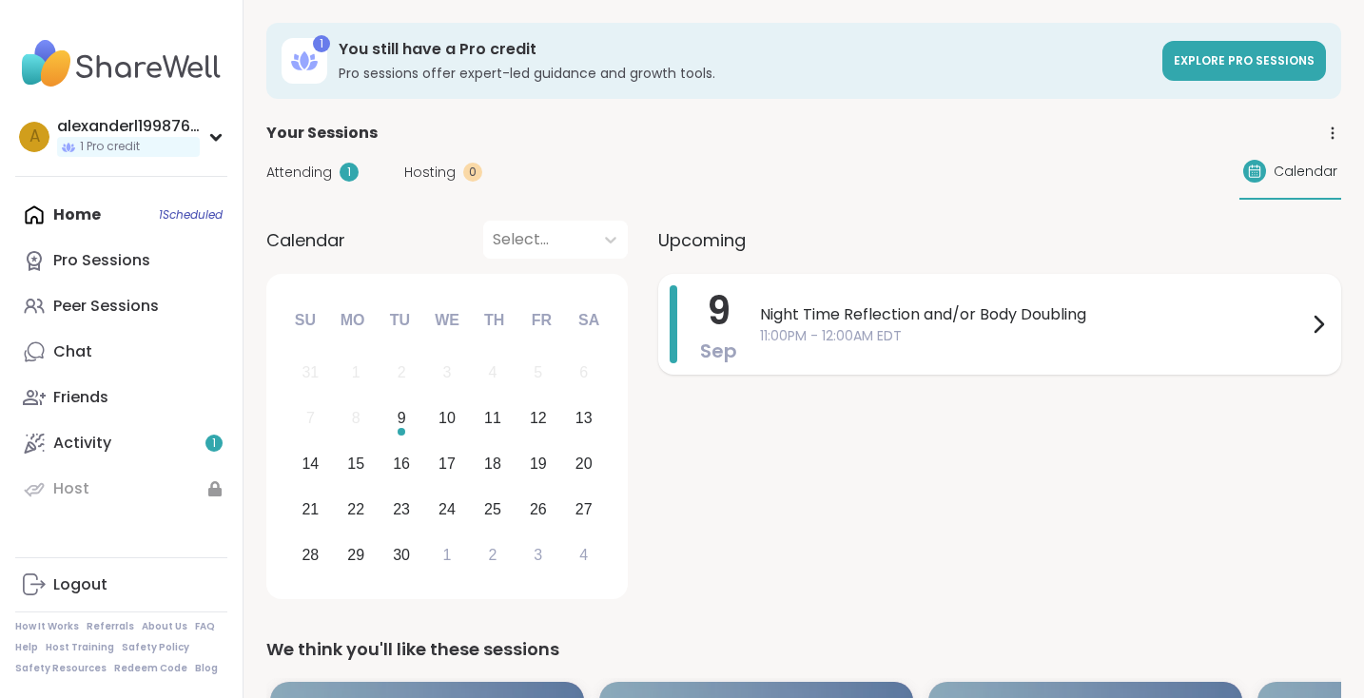
click at [839, 298] on div "Night Time Reflection and/or Body Doubling 11:00PM - 12:00AM EDT" at bounding box center [1045, 324] width 570 height 78
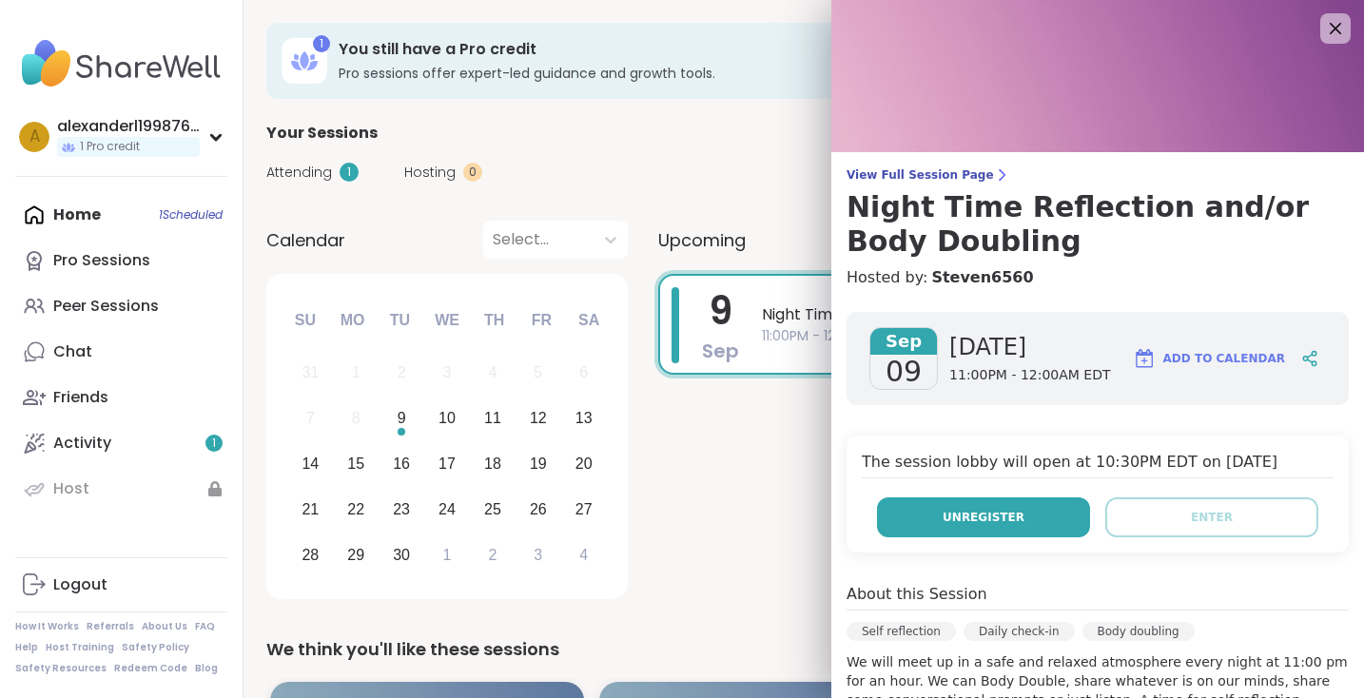
click at [1036, 524] on button "Unregister" at bounding box center [983, 517] width 213 height 40
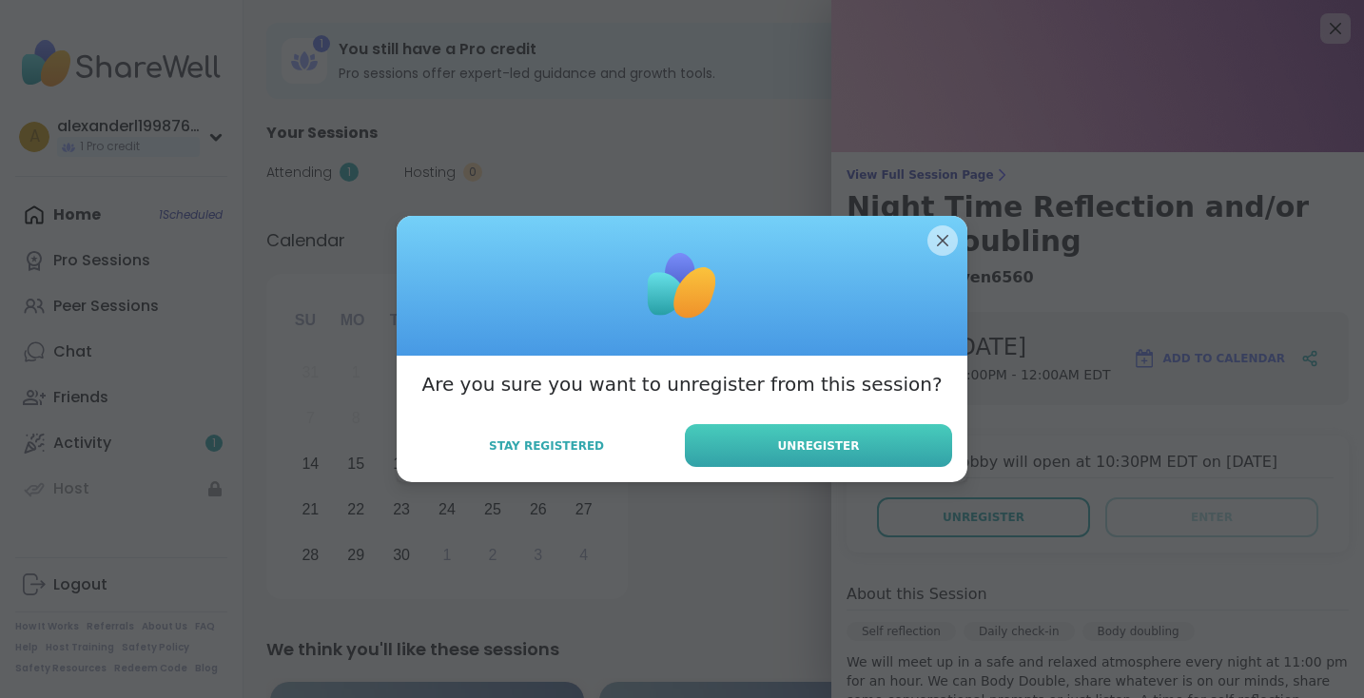
click at [864, 444] on button "Unregister" at bounding box center [818, 445] width 267 height 43
